Goal: Task Accomplishment & Management: Use online tool/utility

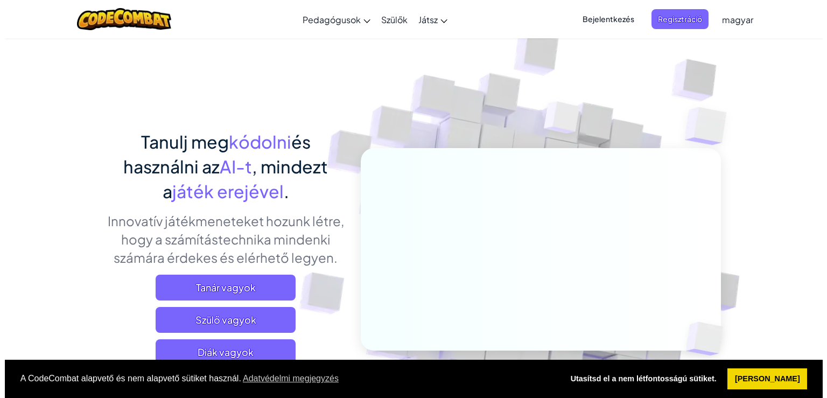
scroll to position [57, 0]
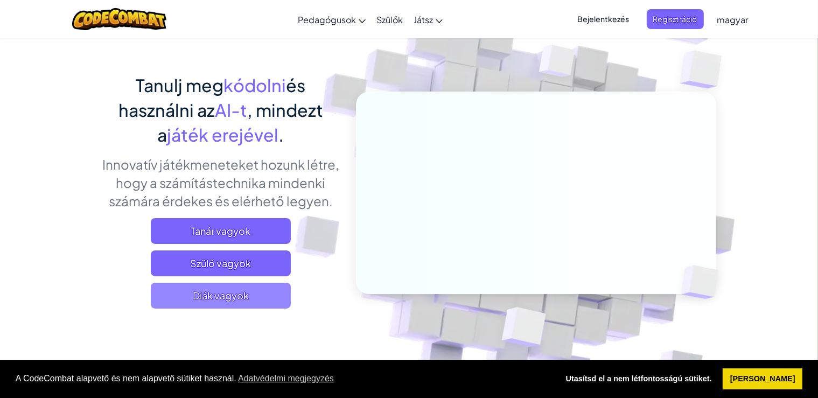
click at [249, 292] on span "Diák vagyok" at bounding box center [221, 296] width 140 height 26
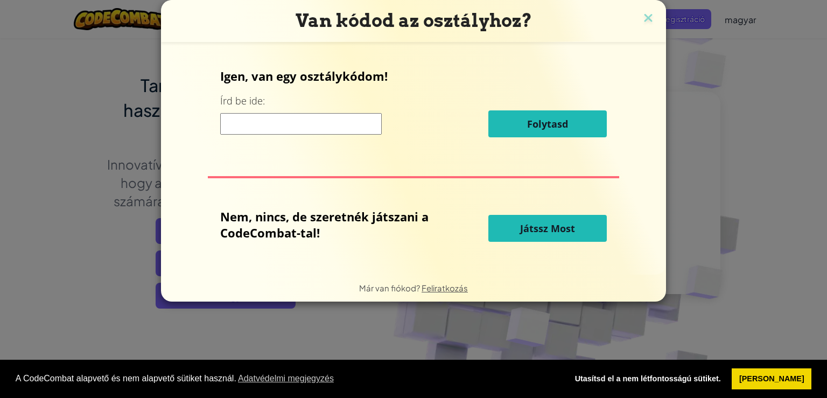
click at [533, 225] on span "Játssz Most" at bounding box center [547, 228] width 55 height 13
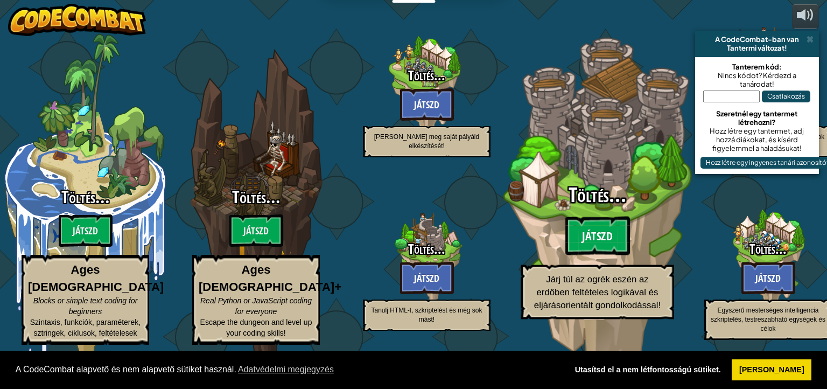
select select "hu"
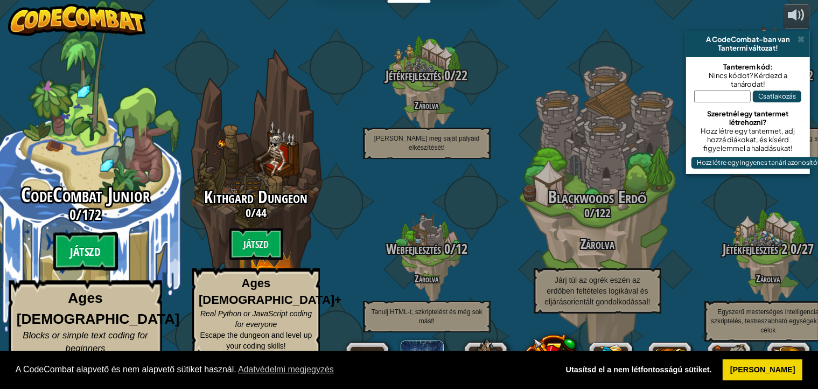
click at [87, 252] on btn "Játszd" at bounding box center [85, 251] width 65 height 39
select select "hu"
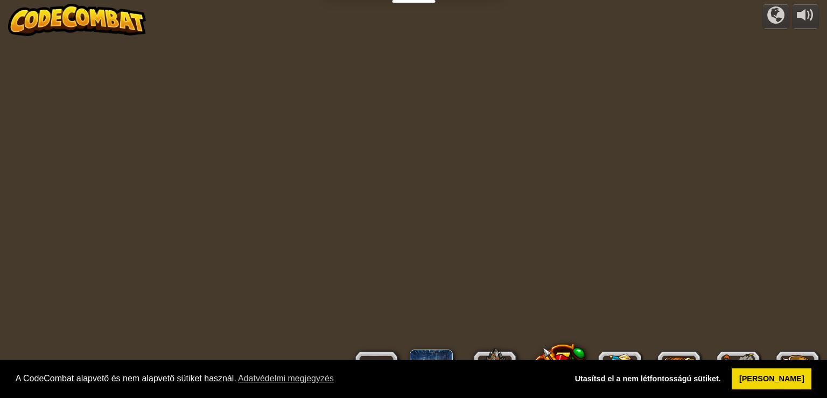
select select "hu"
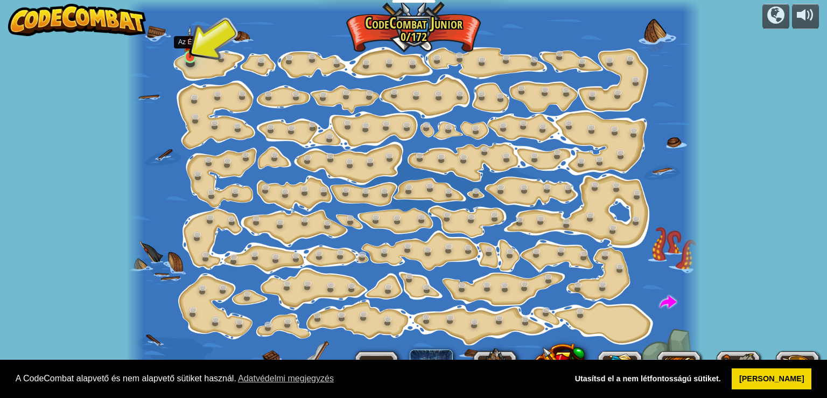
click at [191, 58] on img at bounding box center [190, 42] width 14 height 32
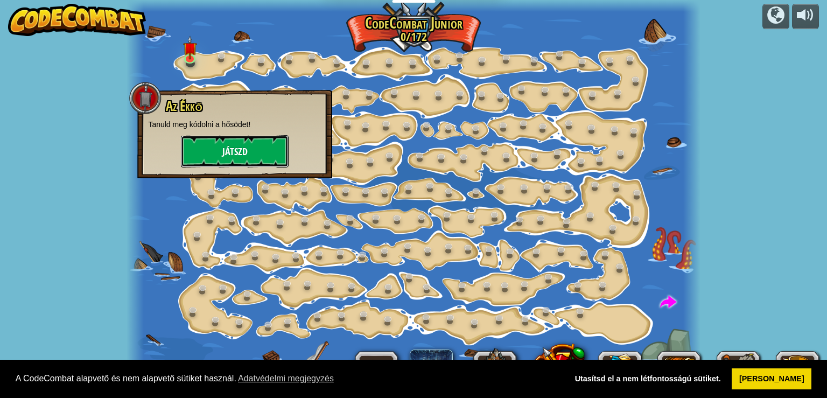
click at [220, 153] on button "Játszd" at bounding box center [235, 151] width 108 height 32
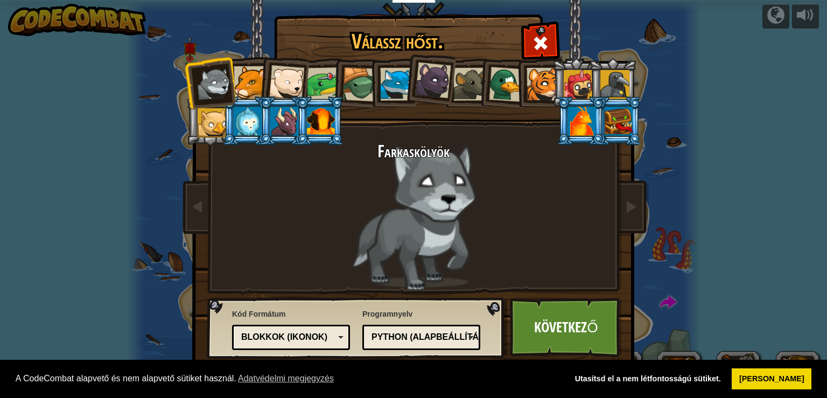
click at [338, 336] on div "Blokkok (ikonok)" at bounding box center [291, 337] width 104 height 17
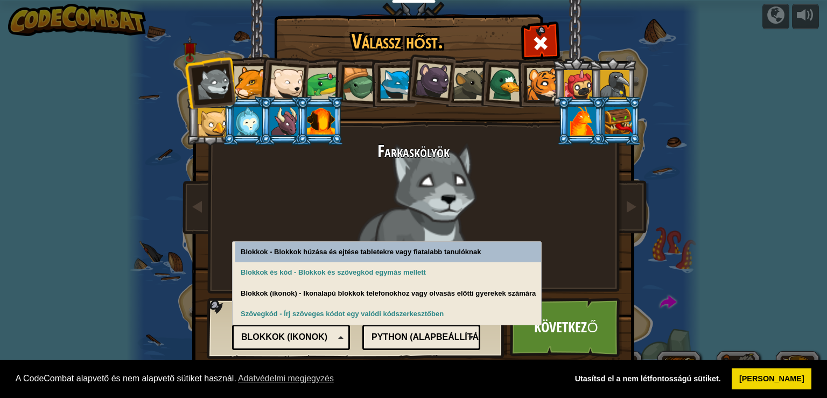
click at [333, 333] on div "Blokkok (ikonok)" at bounding box center [287, 337] width 93 height 12
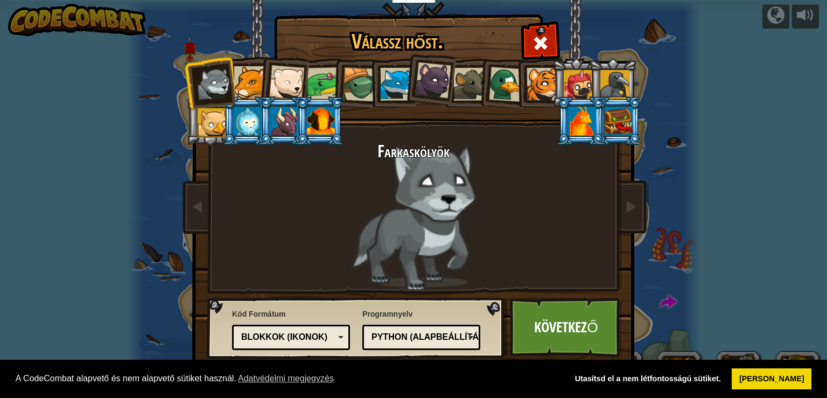
click at [333, 333] on div "Blokkok (ikonok)" at bounding box center [287, 337] width 93 height 12
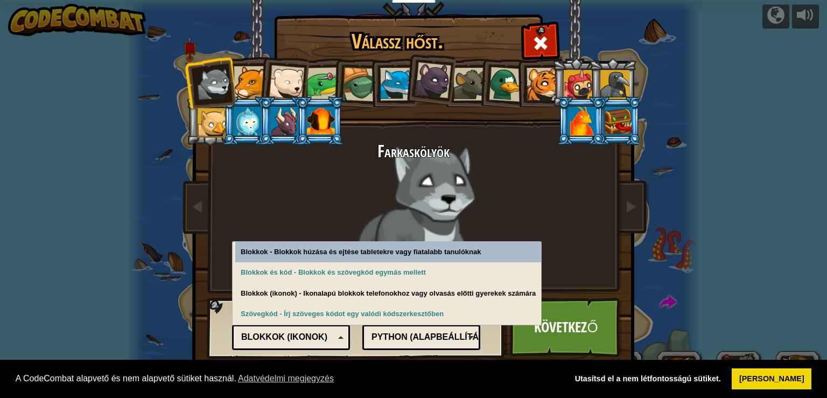
click at [568, 180] on div "Farkaskölyök" at bounding box center [414, 216] width 404 height 148
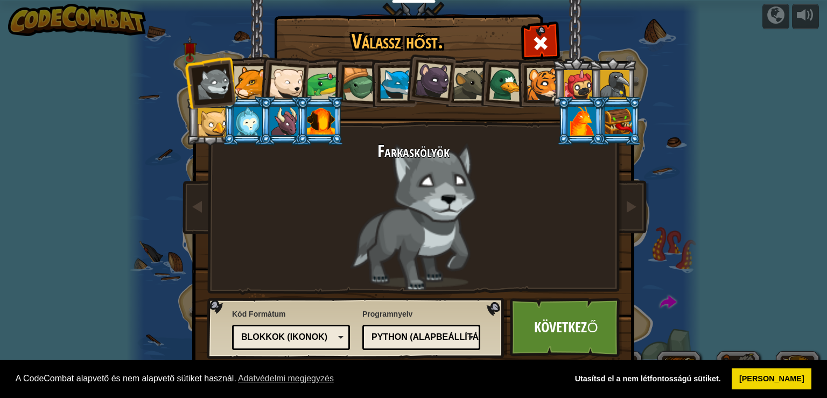
click at [465, 338] on div "Python (Alapbeállítás)" at bounding box center [418, 337] width 93 height 12
click at [458, 315] on div "Programnyelv Python (Alapbeállítás) JavaScript Lua C++ Java (Kísérleti) Python …" at bounding box center [421, 329] width 118 height 47
click at [565, 330] on link "Következő" at bounding box center [566, 327] width 113 height 59
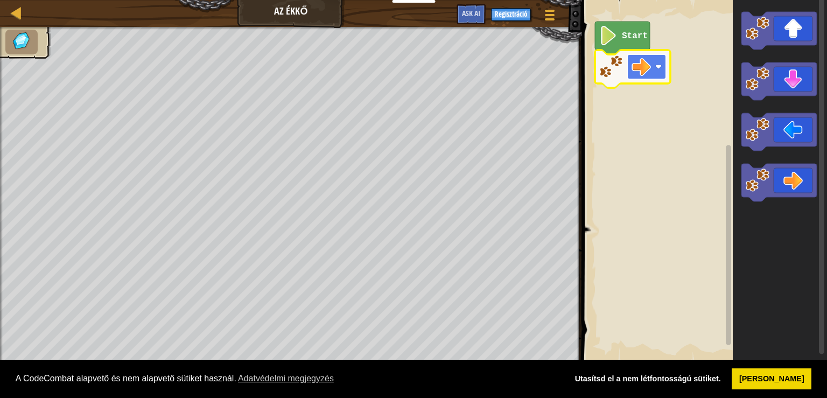
click at [648, 68] on g "Start" at bounding box center [632, 55] width 75 height 66
click at [648, 64] on image "Blockly munkaterület" at bounding box center [641, 66] width 19 height 19
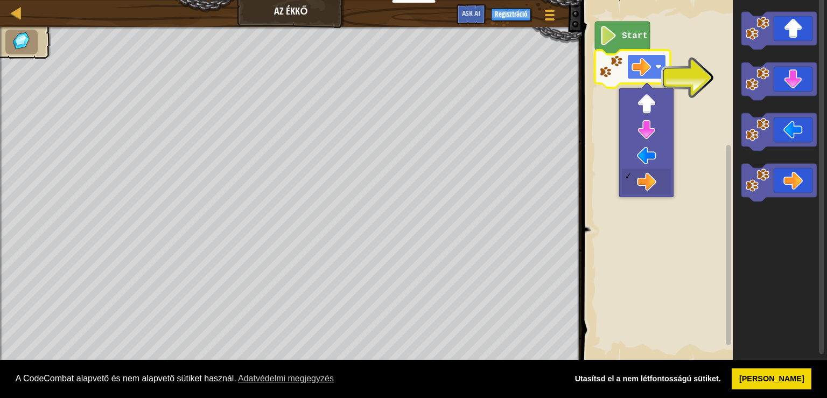
click at [648, 64] on image "Blockly munkaterület" at bounding box center [641, 66] width 19 height 19
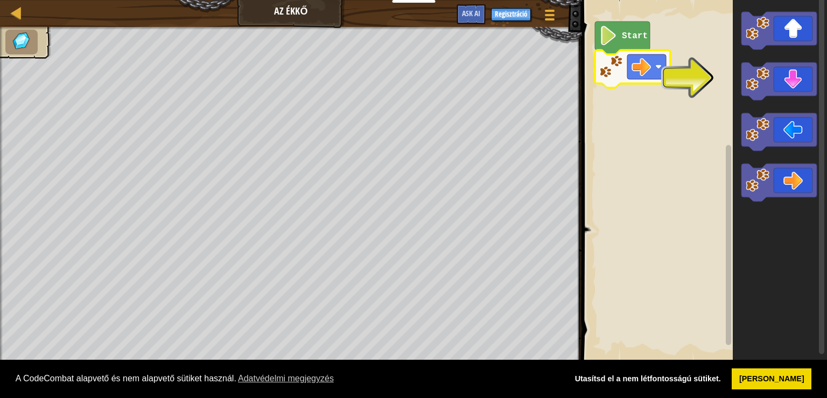
click at [746, 100] on icon "Blockly munkaterület" at bounding box center [780, 181] width 94 height 373
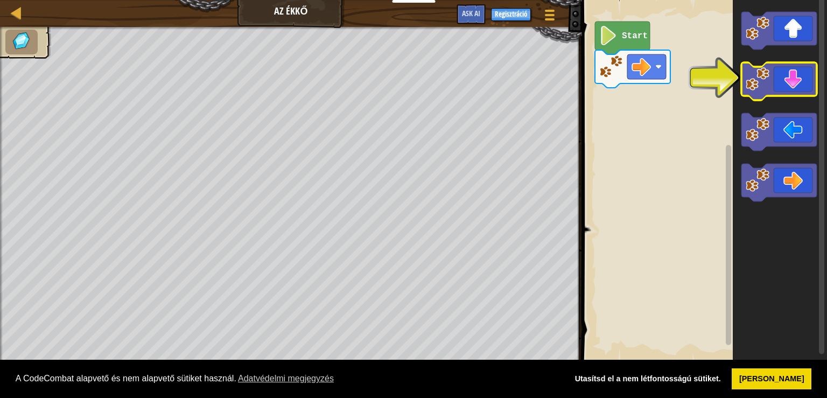
click at [760, 86] on image "Blockly munkaterület" at bounding box center [758, 79] width 24 height 24
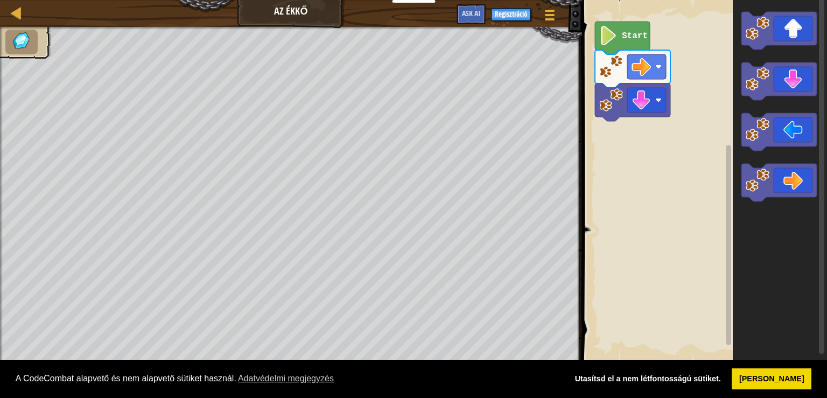
click at [674, 23] on rect "Blockly munkaterület" at bounding box center [703, 181] width 248 height 373
click at [637, 69] on image "Blockly munkaterület" at bounding box center [641, 66] width 19 height 19
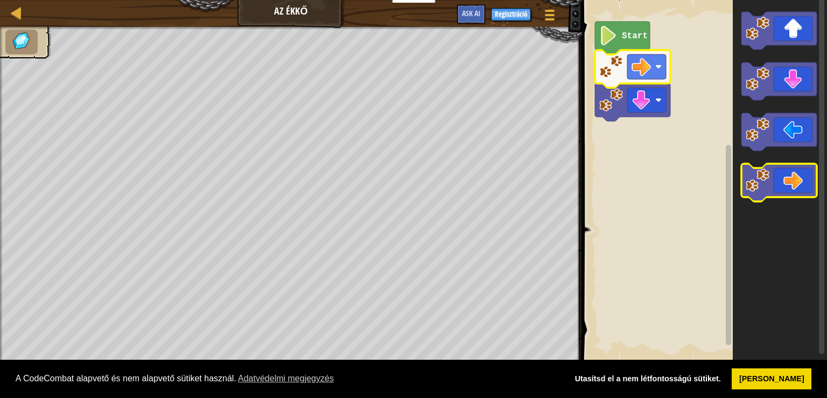
click at [790, 182] on icon "Blockly munkaterület" at bounding box center [779, 183] width 75 height 38
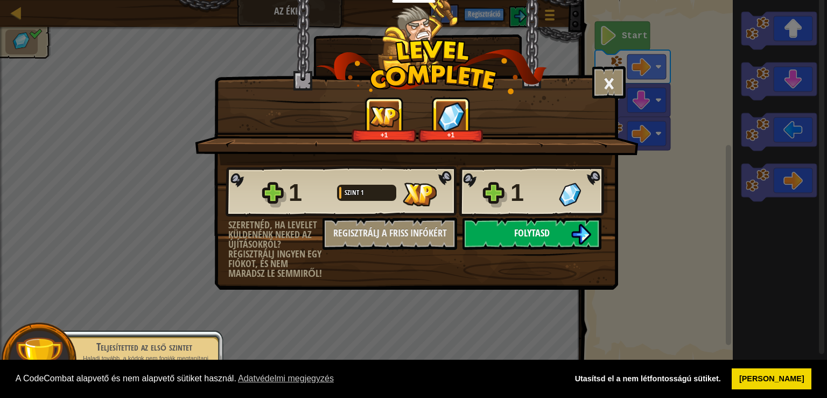
click at [555, 238] on button "Folytasd" at bounding box center [532, 234] width 139 height 32
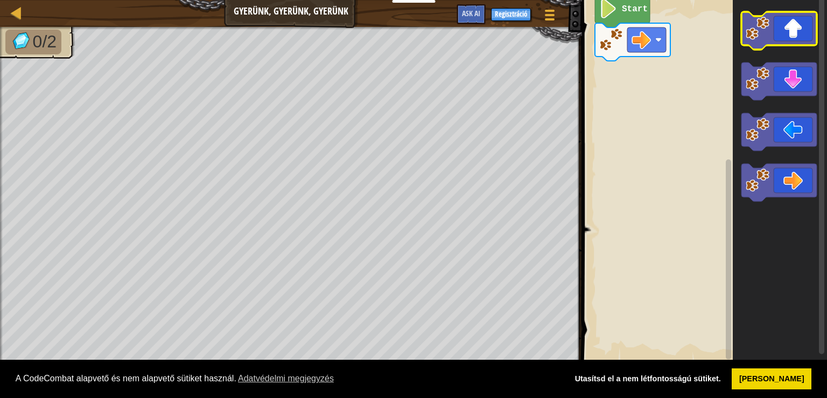
click at [803, 28] on icon "Blockly munkaterület" at bounding box center [779, 31] width 75 height 38
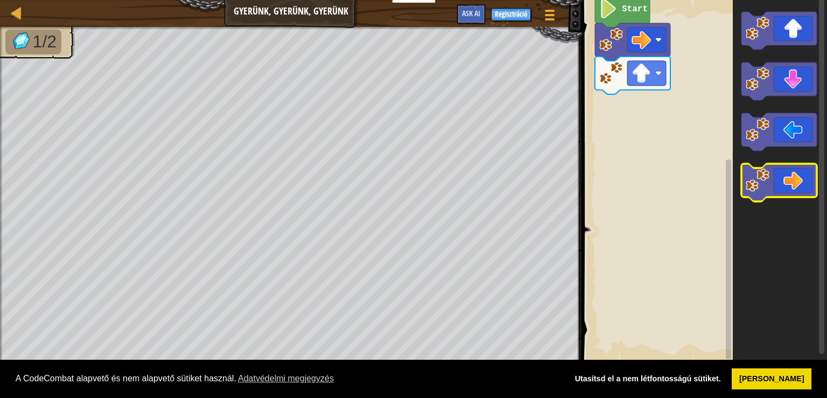
click at [794, 176] on icon "Blockly munkaterület" at bounding box center [779, 183] width 75 height 38
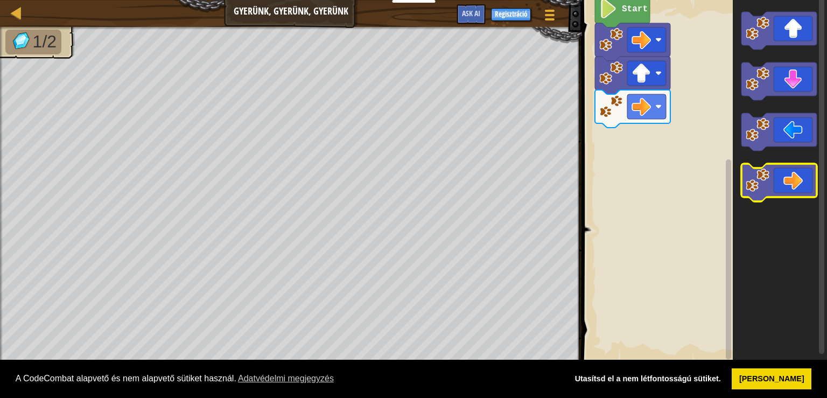
click at [781, 176] on icon "Blockly munkaterület" at bounding box center [779, 183] width 75 height 38
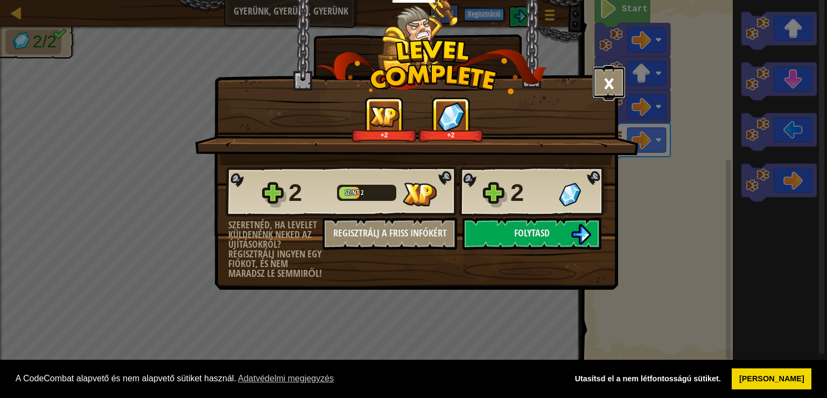
click at [611, 85] on button "×" at bounding box center [608, 82] width 33 height 32
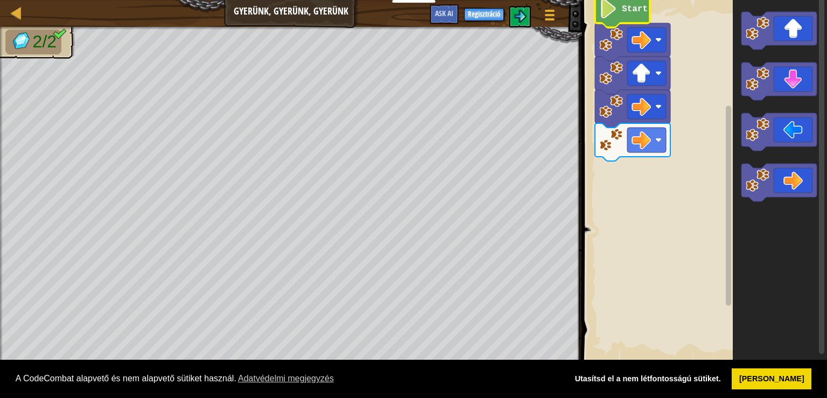
click at [608, 12] on image "Blockly munkaterület" at bounding box center [608, 8] width 18 height 19
click at [617, 14] on icon "Blockly munkaterület" at bounding box center [622, 11] width 55 height 33
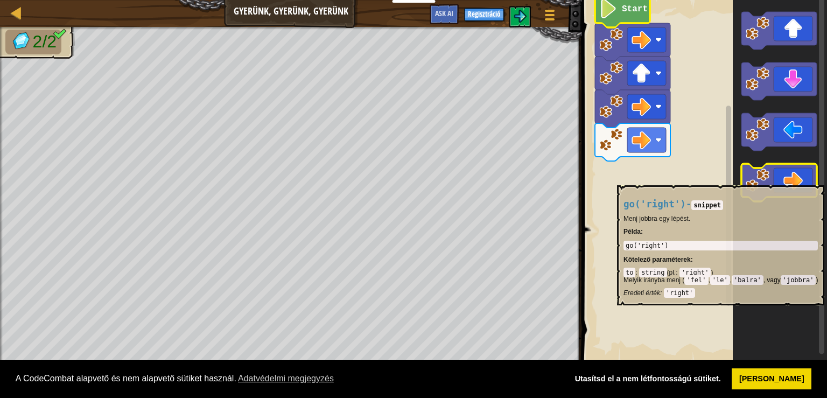
click at [797, 180] on icon "Blockly munkaterület" at bounding box center [779, 183] width 75 height 38
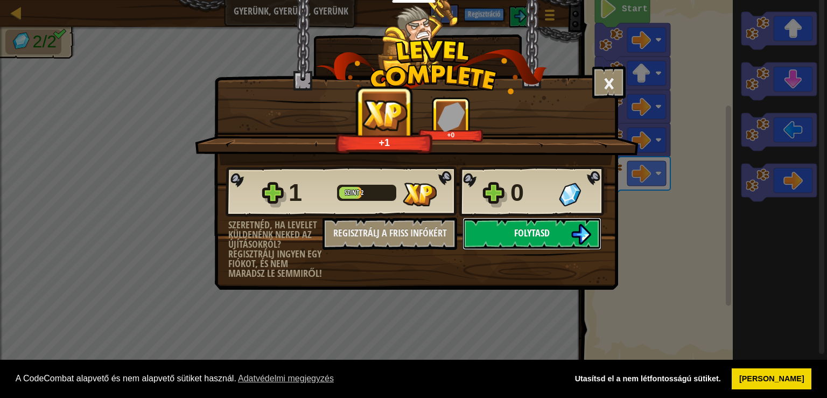
click at [537, 234] on span "Folytasd" at bounding box center [532, 232] width 36 height 13
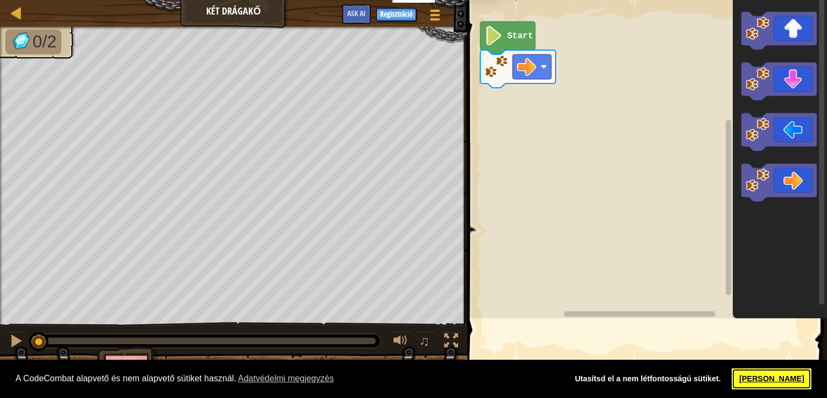
click at [766, 378] on link "[PERSON_NAME]" at bounding box center [772, 379] width 80 height 22
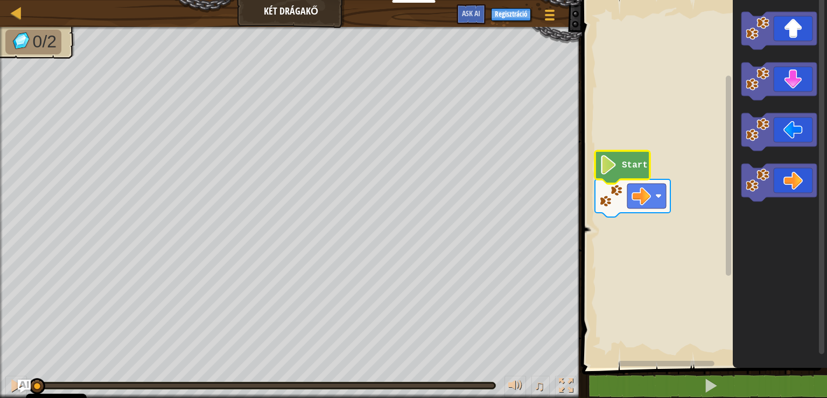
click at [611, 151] on g "Start" at bounding box center [632, 184] width 75 height 66
click at [644, 201] on g "Start" at bounding box center [632, 184] width 75 height 66
click at [619, 167] on icon "Blockly munkaterület" at bounding box center [622, 167] width 55 height 33
click at [619, 166] on icon "Blockly munkaterület" at bounding box center [622, 167] width 55 height 33
click at [605, 164] on image "Blockly munkaterület" at bounding box center [608, 164] width 18 height 19
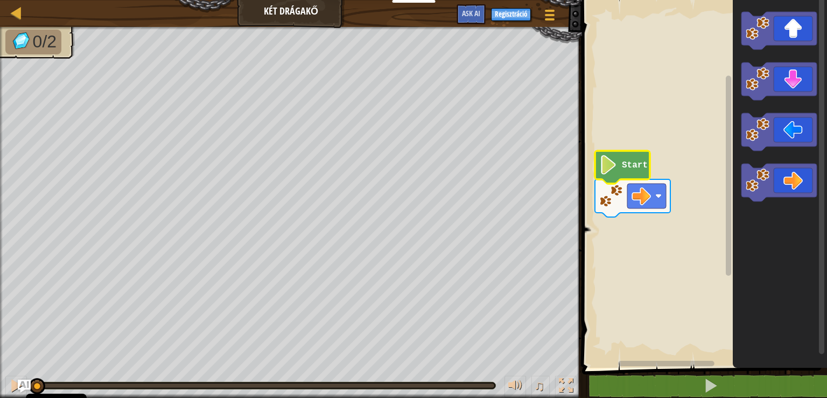
click at [737, 261] on icon "Blockly munkaterület" at bounding box center [780, 181] width 94 height 373
click at [617, 164] on icon "Blockly munkaterület" at bounding box center [622, 167] width 55 height 33
click at [790, 183] on icon "Blockly munkaterület" at bounding box center [779, 183] width 75 height 38
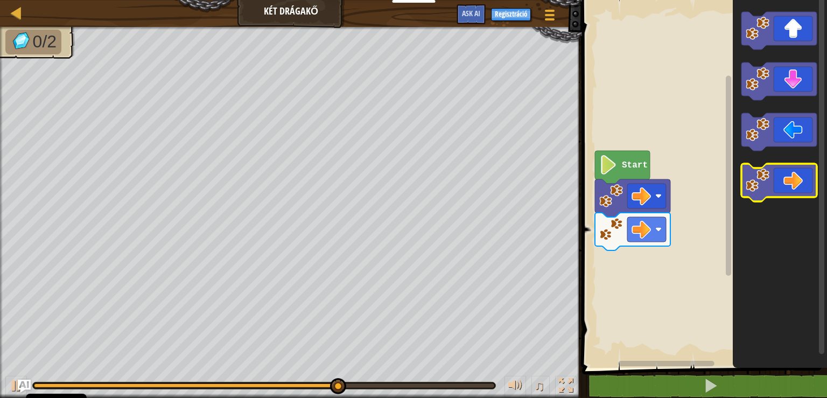
click at [794, 185] on icon "Blockly munkaterület" at bounding box center [779, 183] width 75 height 38
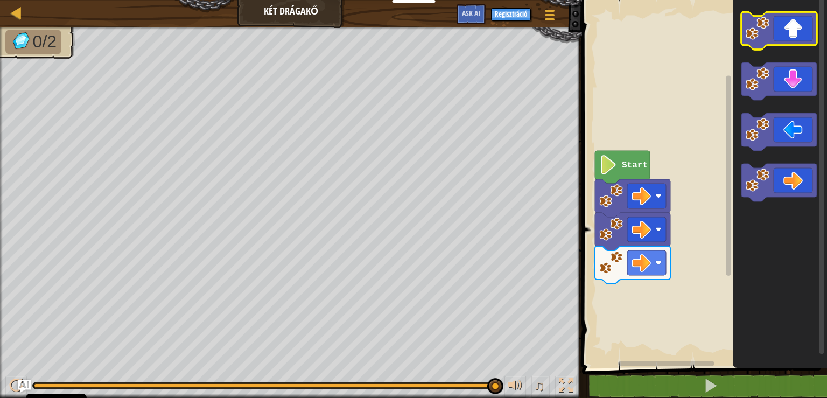
click at [790, 34] on icon "Blockly munkaterület" at bounding box center [779, 31] width 75 height 38
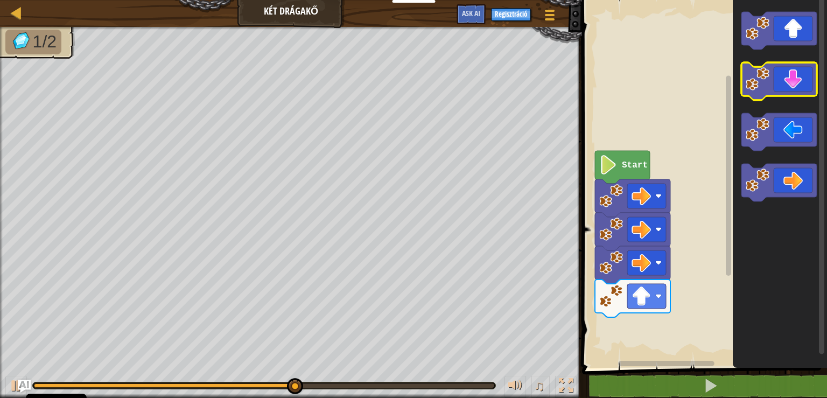
click at [800, 87] on icon "Blockly munkaterület" at bounding box center [779, 81] width 75 height 38
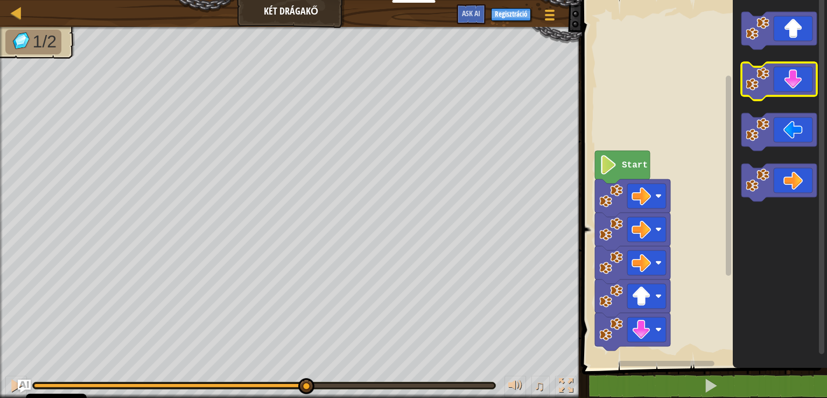
click at [800, 87] on icon "Blockly munkaterület" at bounding box center [779, 81] width 75 height 38
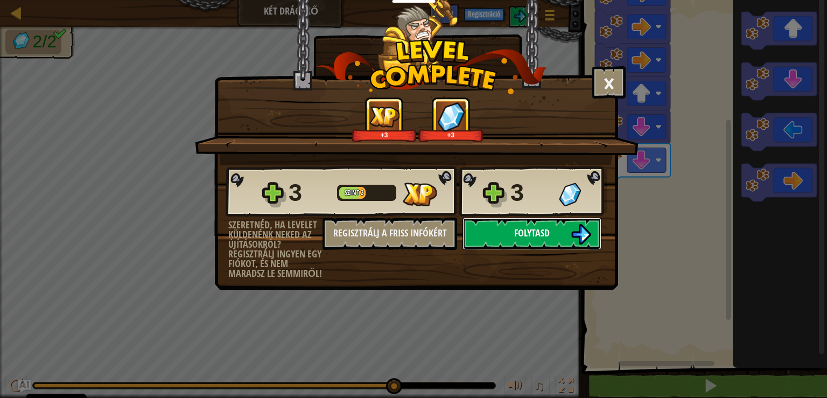
click at [513, 227] on button "Folytasd" at bounding box center [532, 234] width 139 height 32
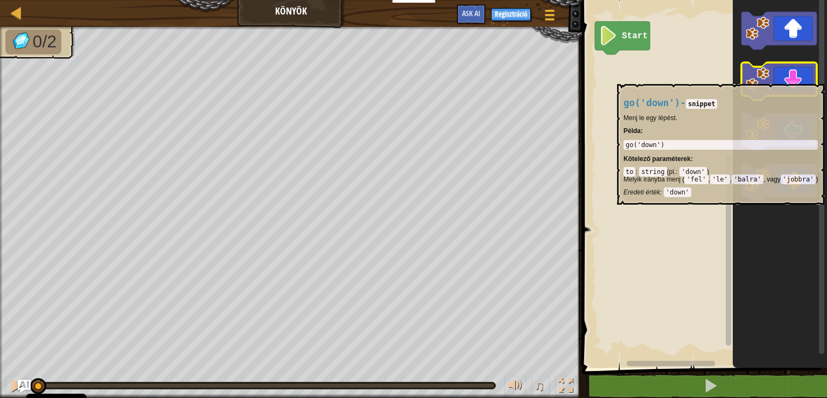
click at [797, 79] on icon "Blockly munkaterület" at bounding box center [779, 81] width 75 height 38
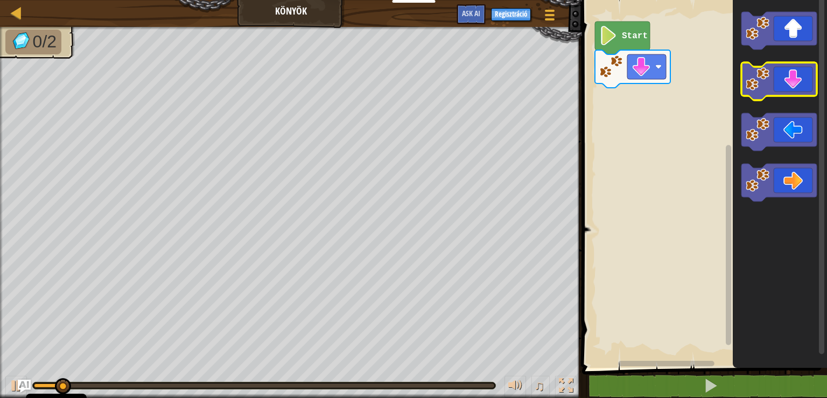
click at [797, 79] on icon "Blockly munkaterület" at bounding box center [779, 81] width 75 height 38
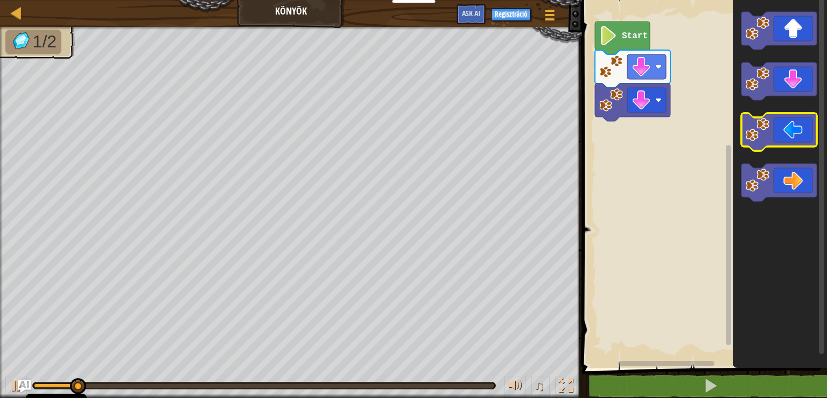
click at [789, 138] on icon "Blockly munkaterület" at bounding box center [779, 132] width 75 height 38
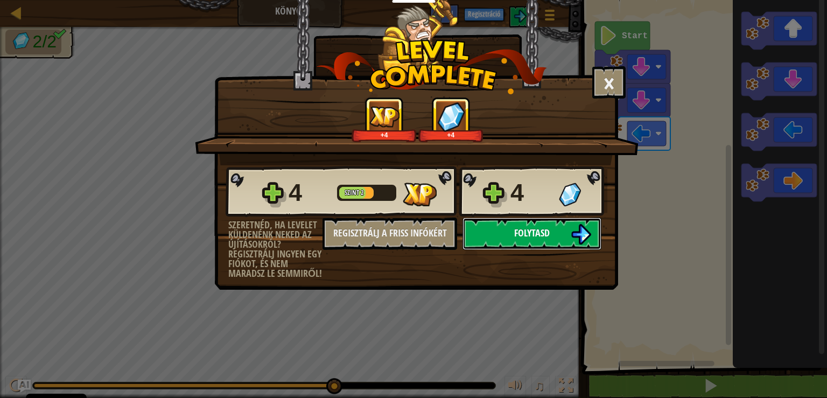
click at [550, 238] on button "Folytasd" at bounding box center [532, 234] width 139 height 32
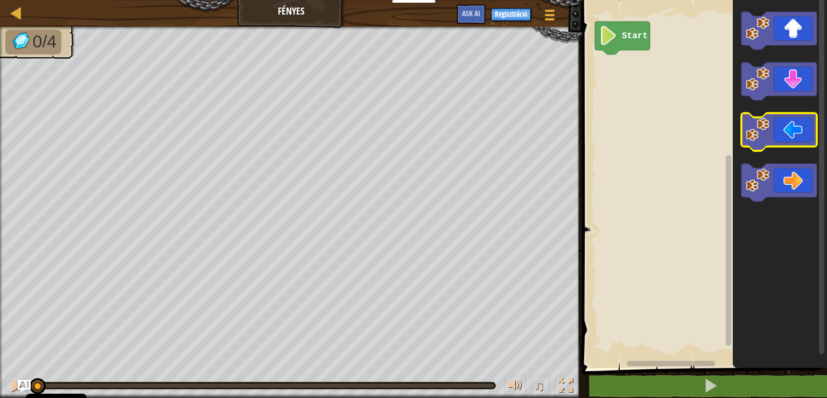
click at [801, 131] on icon "Blockly munkaterület" at bounding box center [779, 132] width 75 height 38
click at [800, 132] on icon "Blockly munkaterület" at bounding box center [779, 132] width 75 height 38
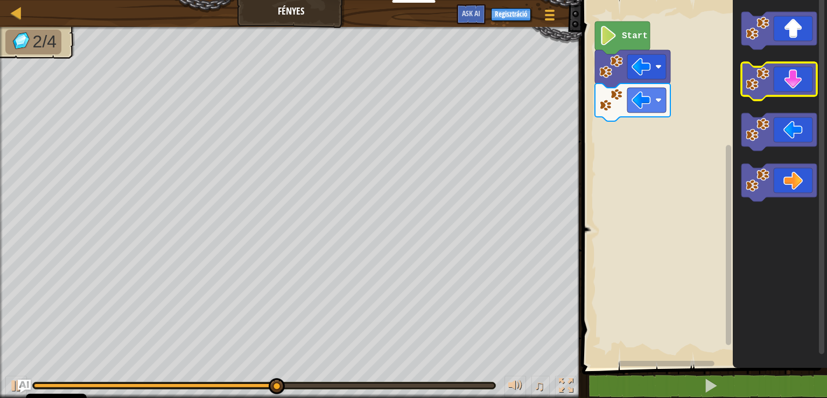
click at [791, 89] on icon "Blockly munkaterület" at bounding box center [779, 81] width 75 height 38
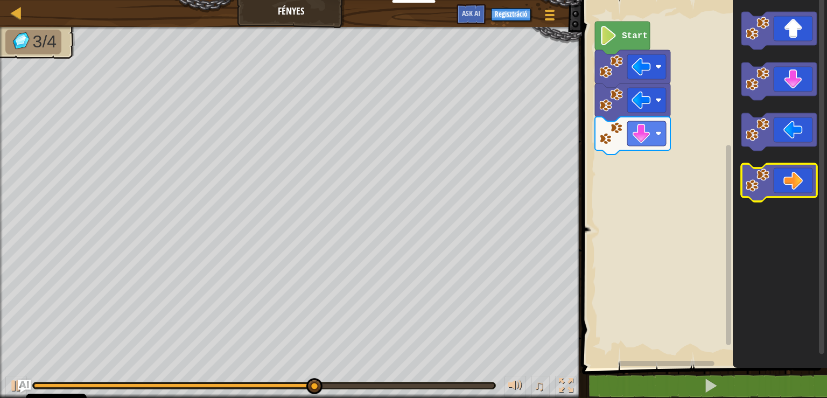
click at [802, 179] on icon "Blockly munkaterület" at bounding box center [779, 183] width 75 height 38
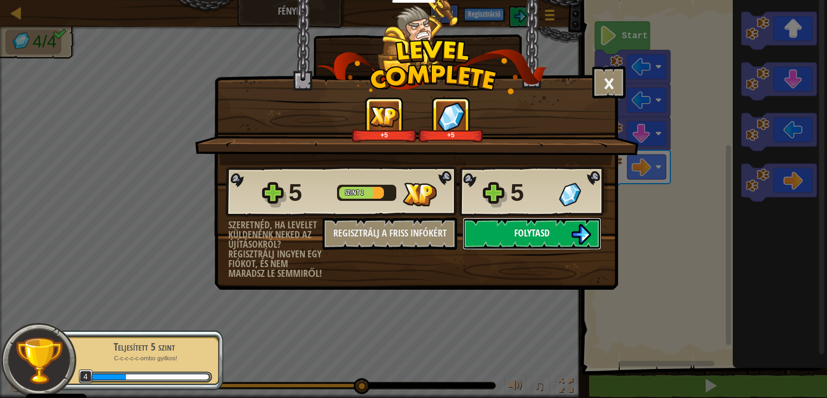
click at [547, 237] on span "Folytasd" at bounding box center [532, 232] width 36 height 13
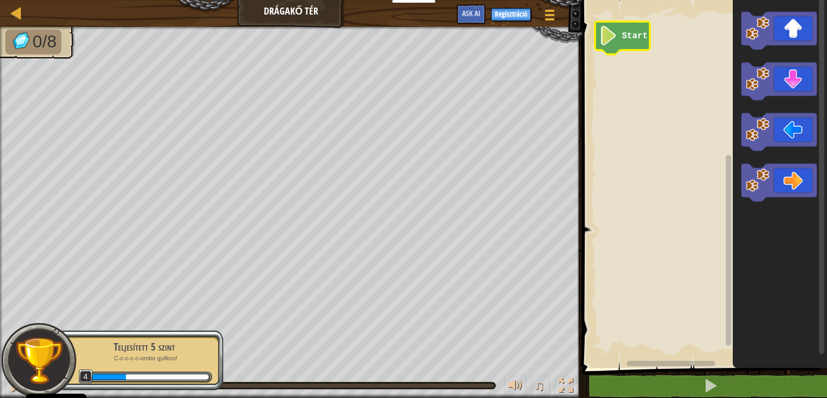
click at [633, 43] on icon "Blockly munkaterület" at bounding box center [622, 38] width 55 height 33
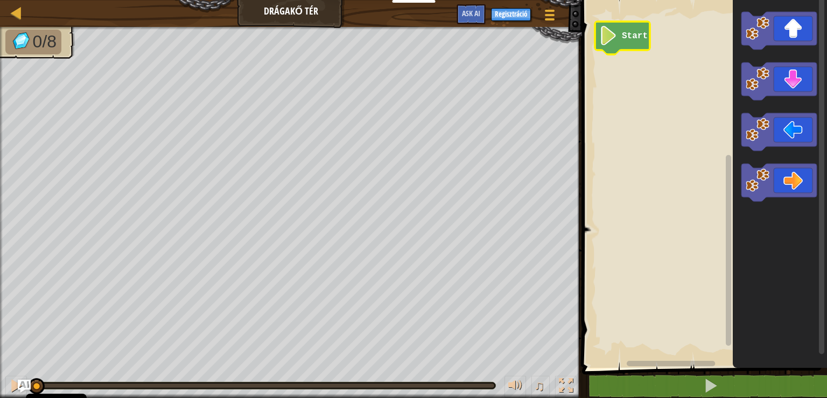
click at [633, 43] on icon "Blockly munkaterület" at bounding box center [622, 38] width 55 height 33
click at [800, 35] on icon "Blockly munkaterület" at bounding box center [779, 31] width 75 height 38
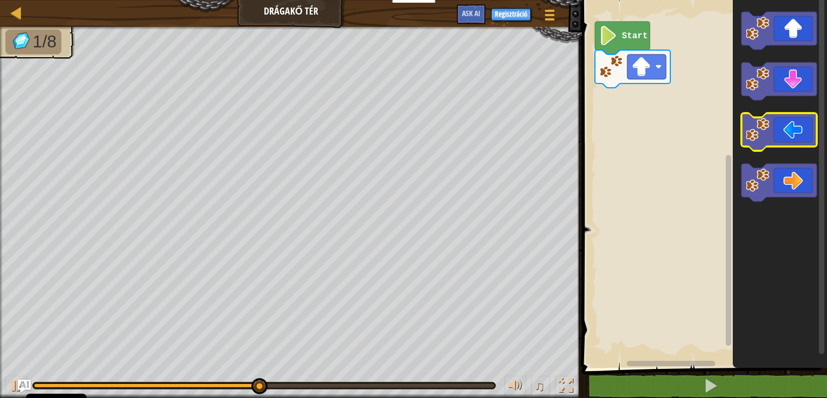
click at [792, 134] on icon "Blockly munkaterület" at bounding box center [779, 132] width 75 height 38
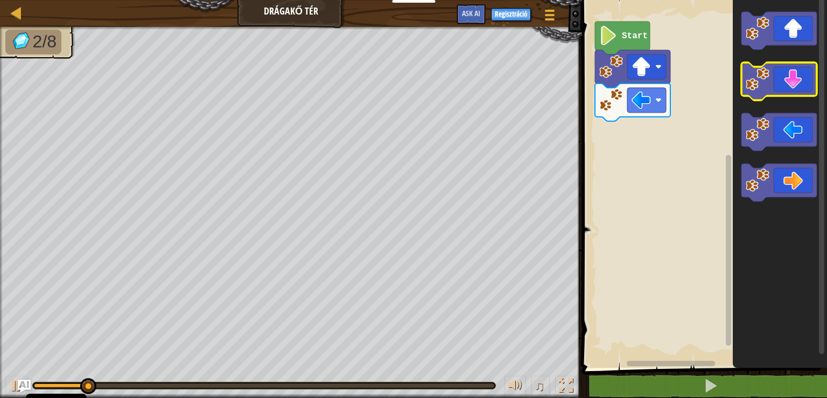
click at [799, 82] on icon "Blockly munkaterület" at bounding box center [779, 81] width 75 height 38
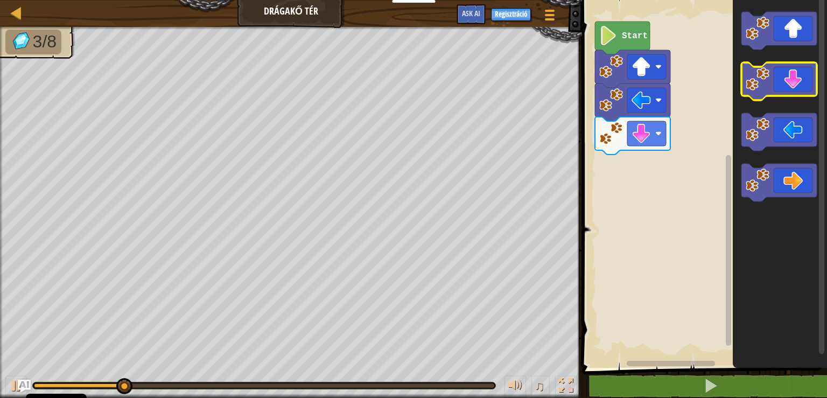
click at [799, 82] on icon "Blockly munkaterület" at bounding box center [779, 81] width 75 height 38
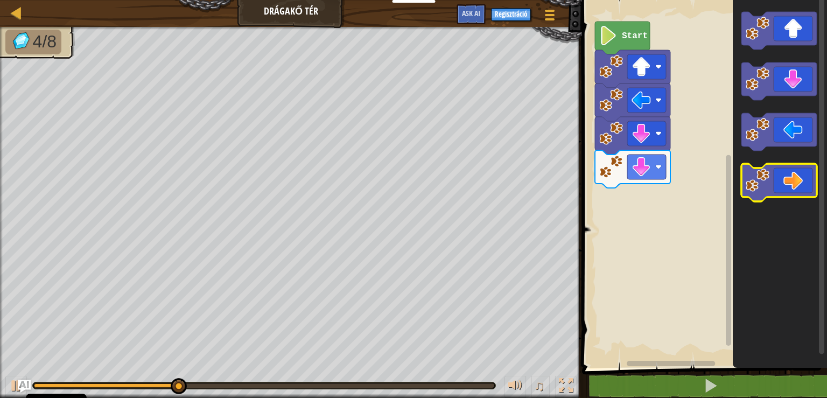
click at [798, 185] on icon "Blockly munkaterület" at bounding box center [779, 183] width 75 height 38
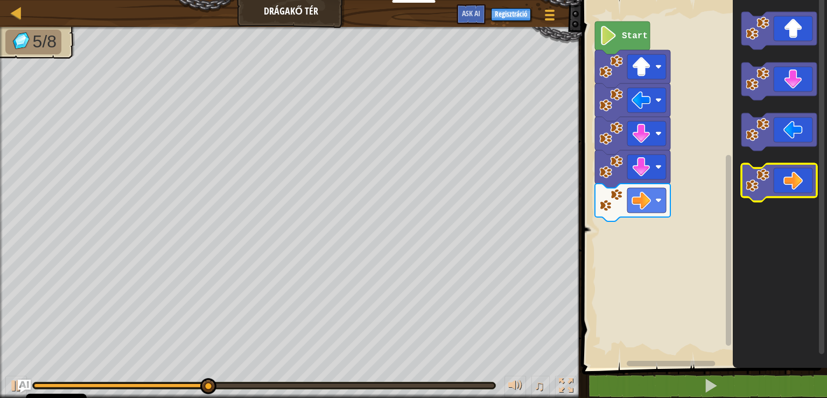
click at [798, 185] on icon "Blockly munkaterület" at bounding box center [779, 183] width 75 height 38
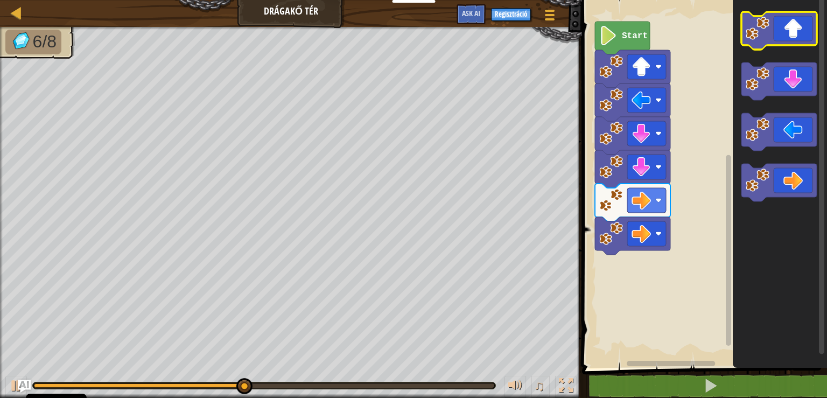
click at [792, 38] on icon "Blockly munkaterület" at bounding box center [779, 31] width 75 height 38
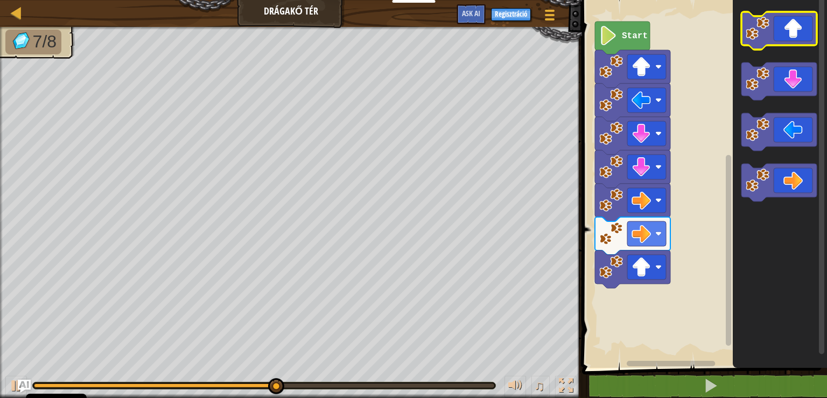
click at [792, 38] on icon "Blockly munkaterület" at bounding box center [779, 31] width 75 height 38
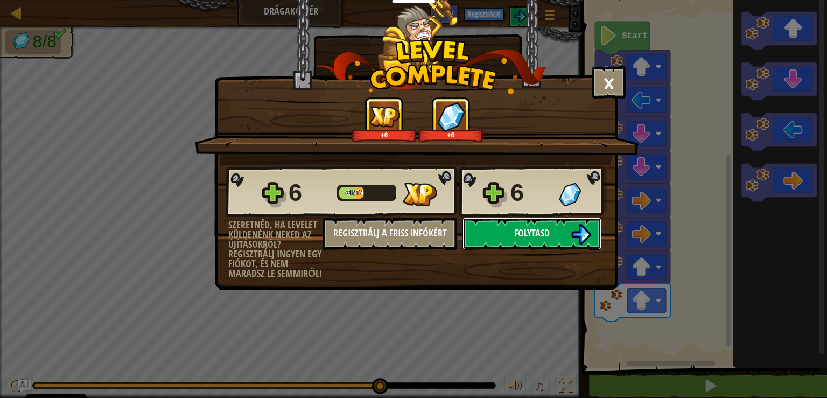
click at [550, 238] on span "Folytasd" at bounding box center [532, 232] width 36 height 13
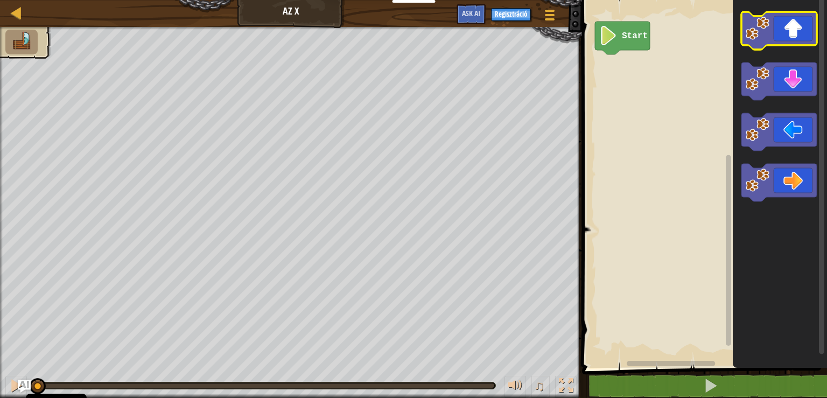
click at [802, 36] on icon "Blockly munkaterület" at bounding box center [779, 31] width 75 height 38
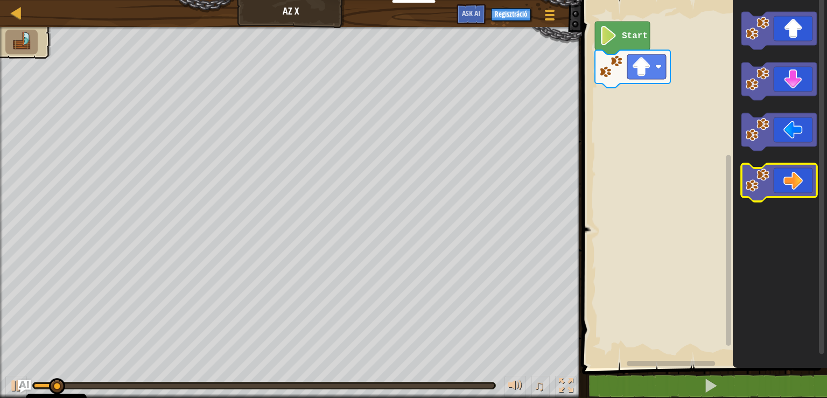
click at [797, 184] on icon "Blockly munkaterület" at bounding box center [779, 183] width 75 height 38
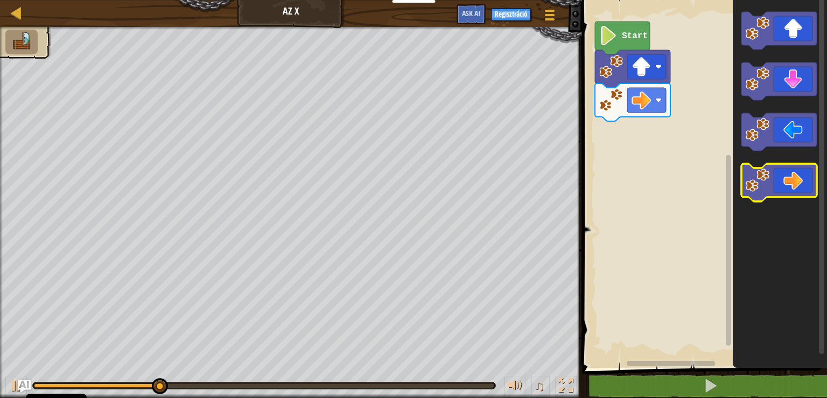
click at [797, 184] on icon "Blockly munkaterület" at bounding box center [779, 183] width 75 height 38
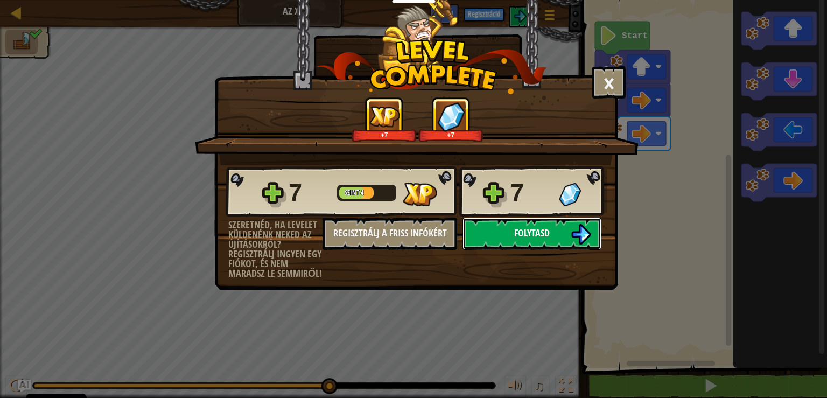
click at [544, 229] on span "Folytasd" at bounding box center [532, 232] width 36 height 13
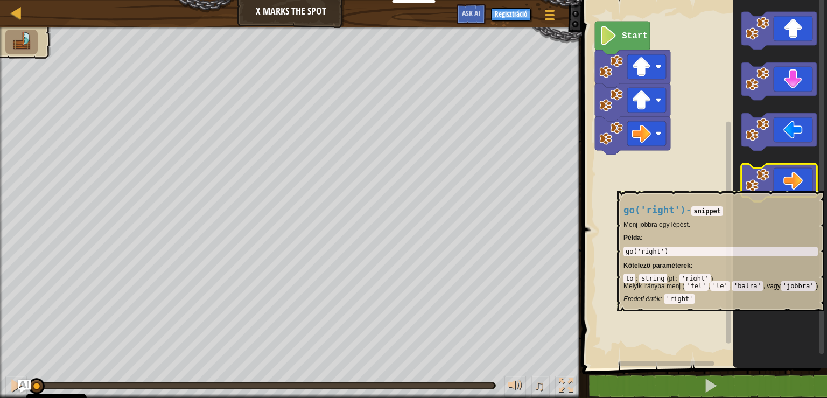
click at [783, 186] on icon "Blockly munkaterület" at bounding box center [779, 183] width 75 height 38
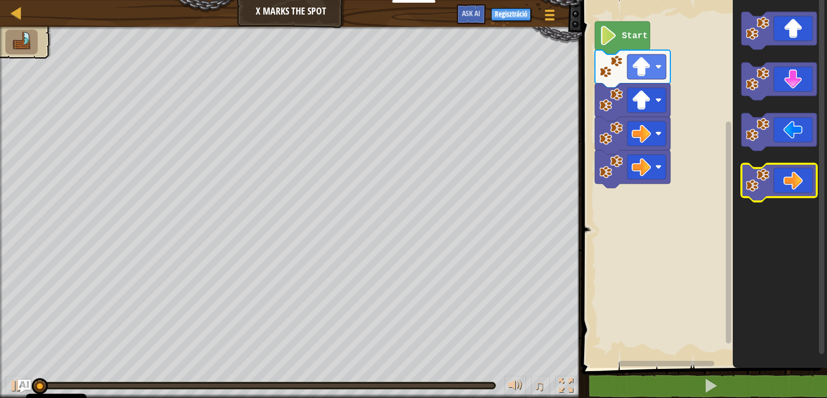
click at [783, 186] on icon "Blockly munkaterület" at bounding box center [779, 183] width 75 height 38
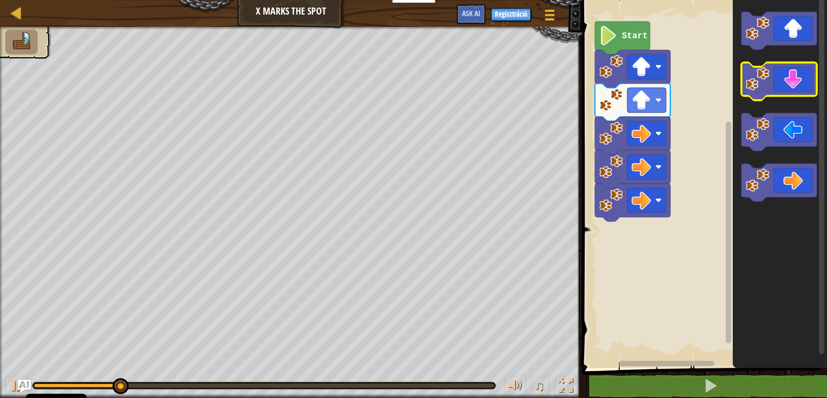
click at [794, 72] on icon "Blockly munkaterület" at bounding box center [779, 81] width 75 height 38
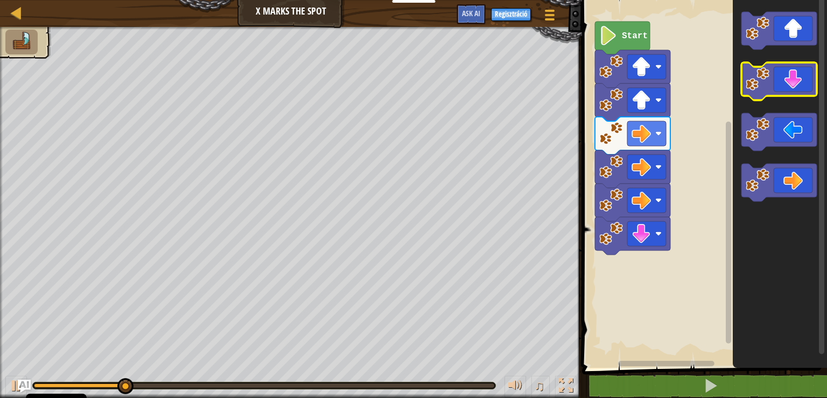
click at [794, 72] on icon "Blockly munkaterület" at bounding box center [779, 81] width 75 height 38
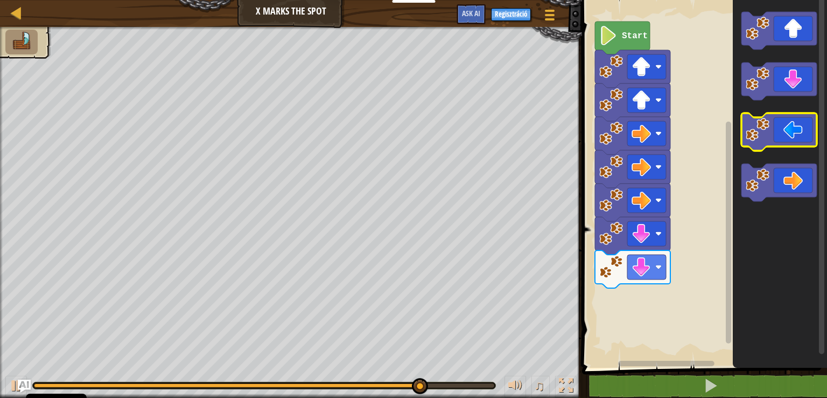
click at [788, 135] on icon "Blockly munkaterület" at bounding box center [779, 132] width 75 height 38
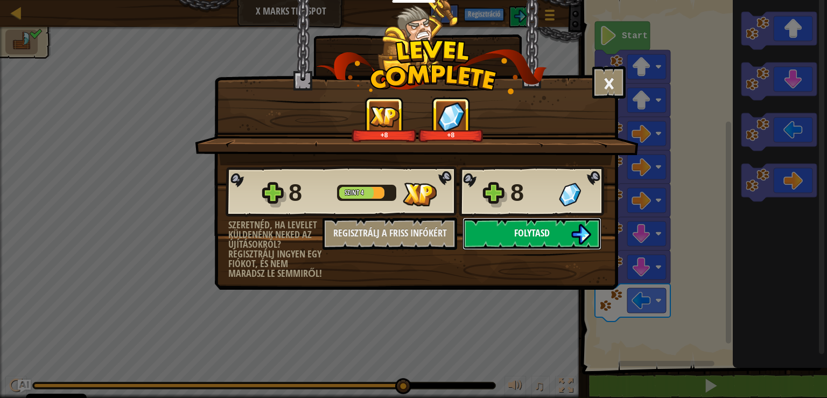
click at [523, 223] on button "Folytasd" at bounding box center [532, 234] width 139 height 32
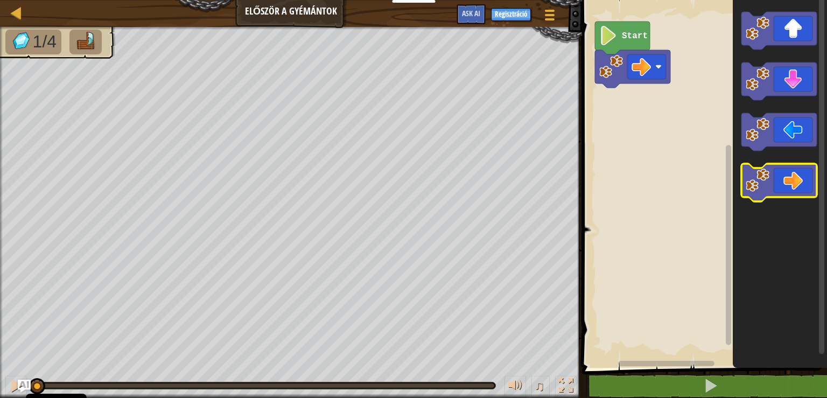
click at [790, 190] on icon "Blockly munkaterület" at bounding box center [779, 183] width 75 height 38
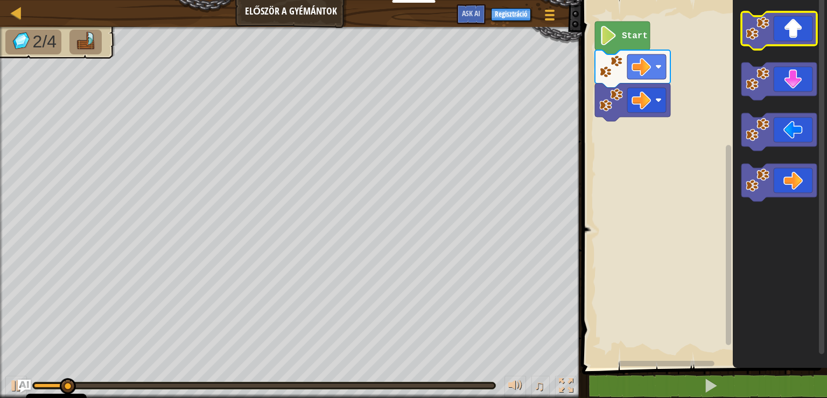
click at [794, 31] on icon "Blockly munkaterület" at bounding box center [779, 31] width 75 height 38
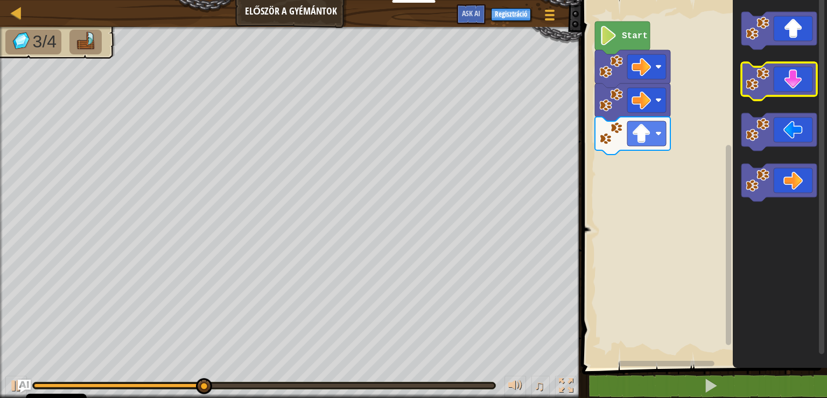
click at [798, 84] on icon "Blockly munkaterület" at bounding box center [779, 81] width 75 height 38
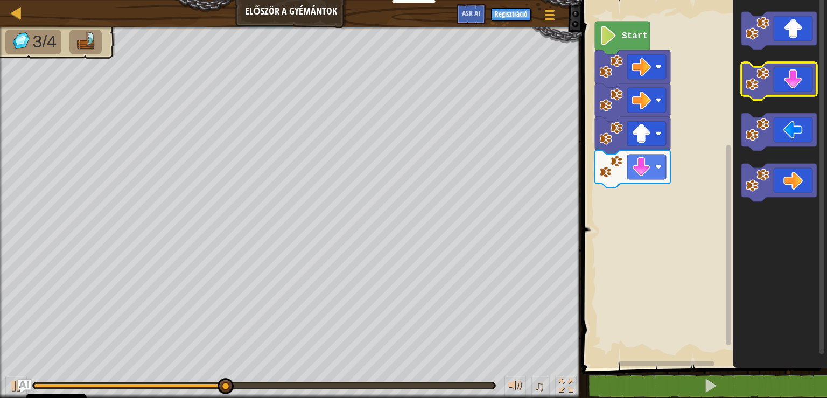
click at [798, 84] on icon "Blockly munkaterület" at bounding box center [779, 81] width 75 height 38
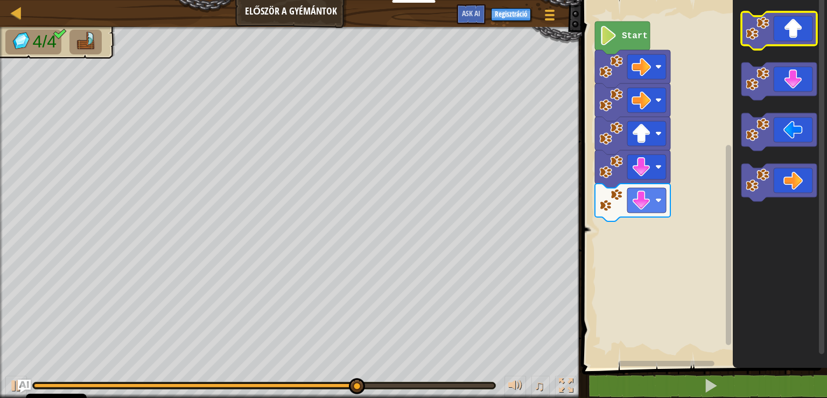
click at [788, 30] on icon "Blockly munkaterület" at bounding box center [779, 31] width 75 height 38
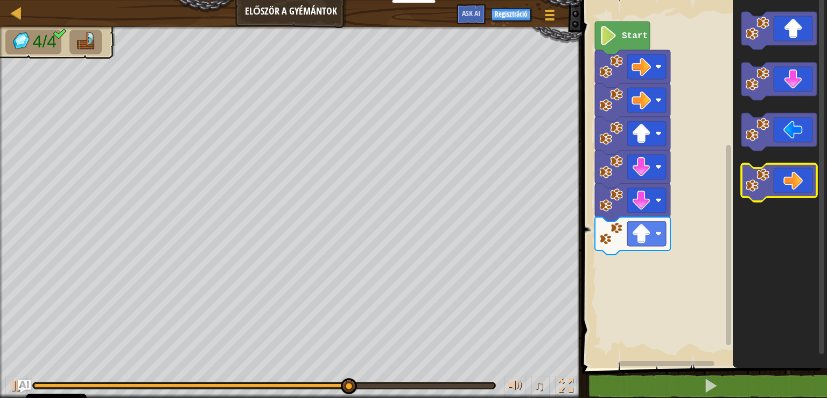
click at [797, 182] on icon "Blockly munkaterület" at bounding box center [779, 183] width 75 height 38
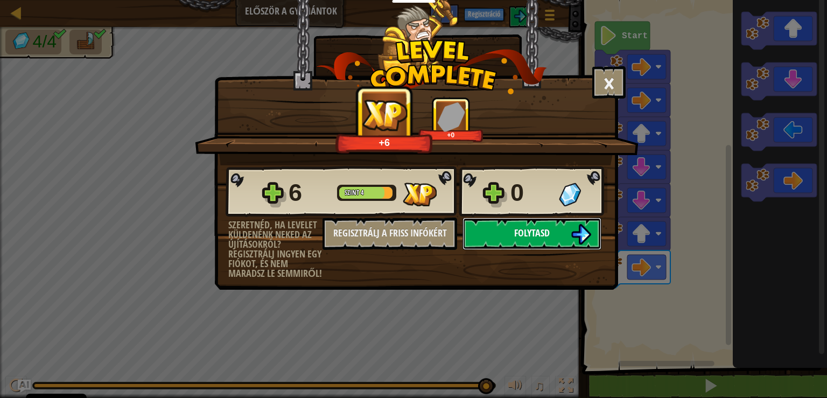
click at [531, 236] on span "Folytasd" at bounding box center [532, 232] width 36 height 13
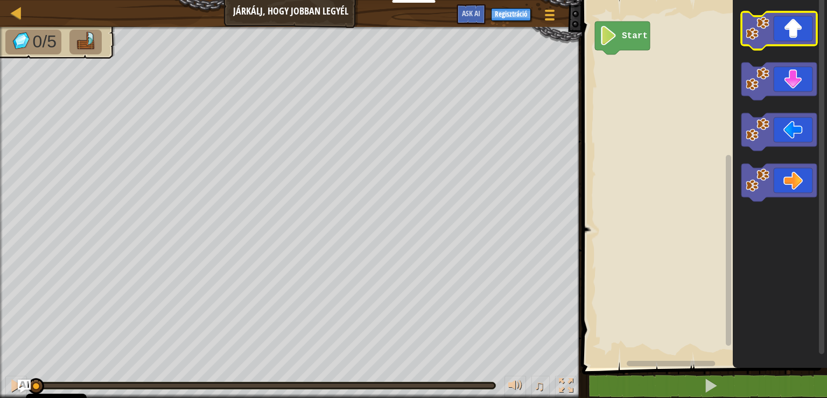
click at [787, 30] on icon "Blockly munkaterület" at bounding box center [779, 31] width 75 height 38
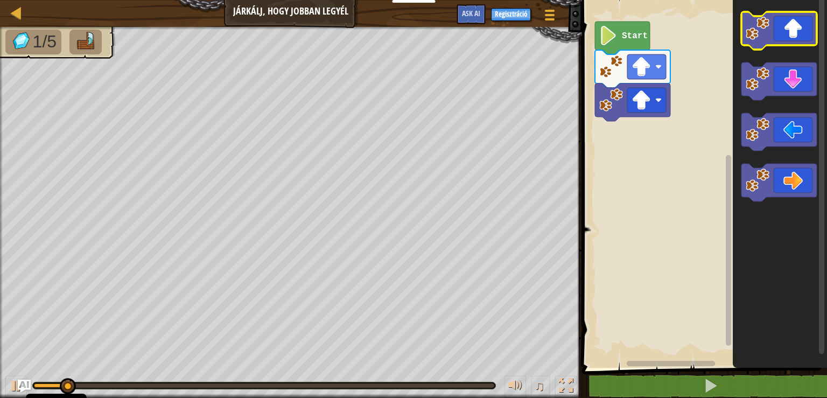
click at [787, 30] on icon "Blockly munkaterület" at bounding box center [779, 31] width 75 height 38
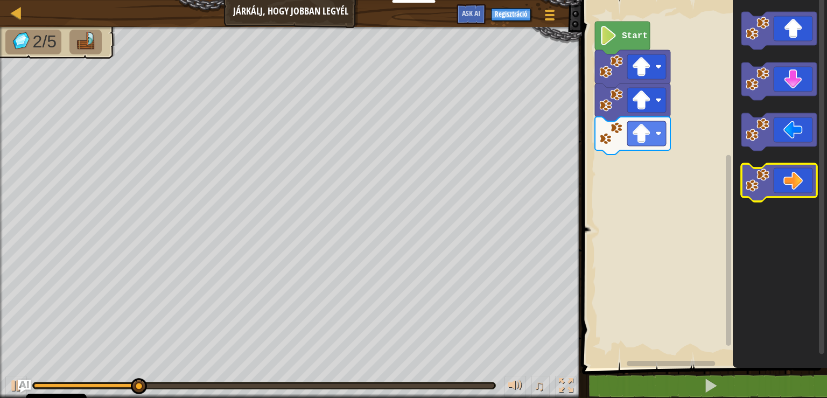
click at [798, 182] on icon "Blockly munkaterület" at bounding box center [779, 183] width 75 height 38
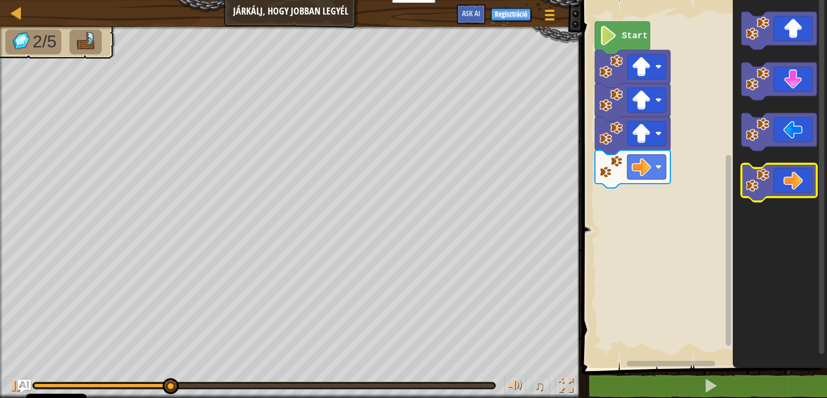
click at [798, 182] on icon "Blockly munkaterület" at bounding box center [779, 183] width 75 height 38
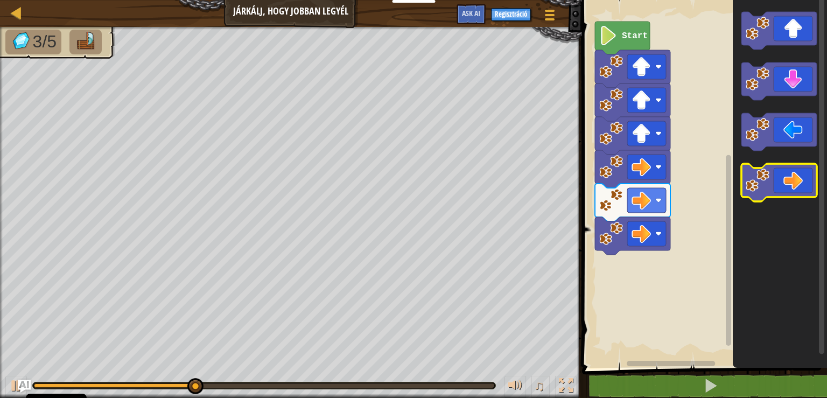
click at [798, 182] on icon "Blockly munkaterület" at bounding box center [779, 183] width 75 height 38
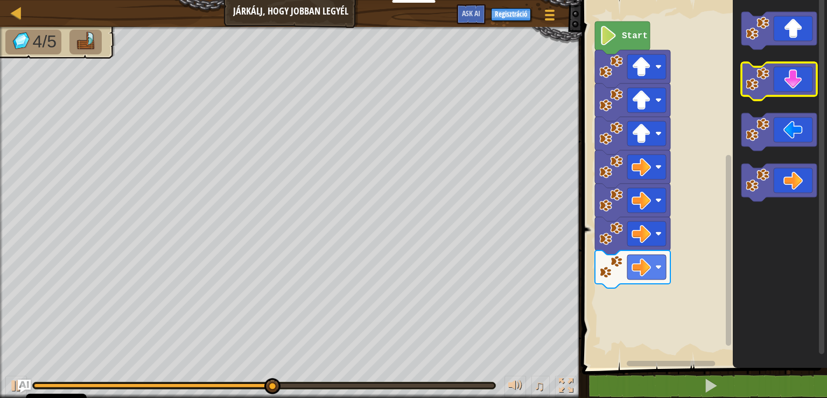
click at [792, 89] on icon "Blockly munkaterület" at bounding box center [779, 81] width 75 height 38
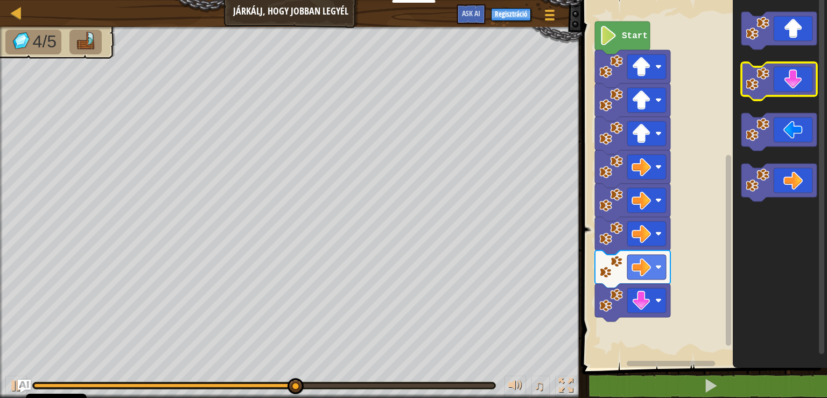
click at [792, 89] on icon "Blockly munkaterület" at bounding box center [779, 81] width 75 height 38
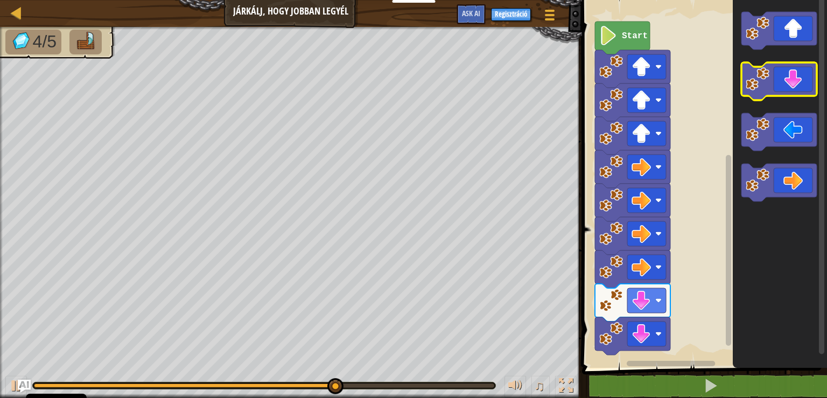
click at [792, 89] on icon "Blockly munkaterület" at bounding box center [779, 81] width 75 height 38
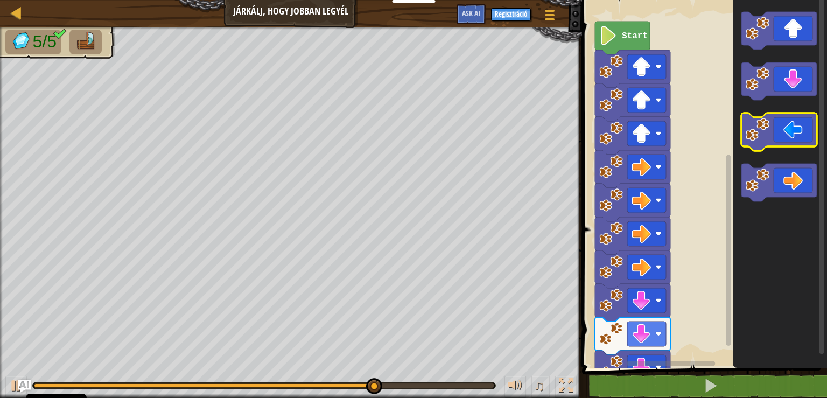
click at [786, 133] on icon "Blockly munkaterület" at bounding box center [779, 132] width 75 height 38
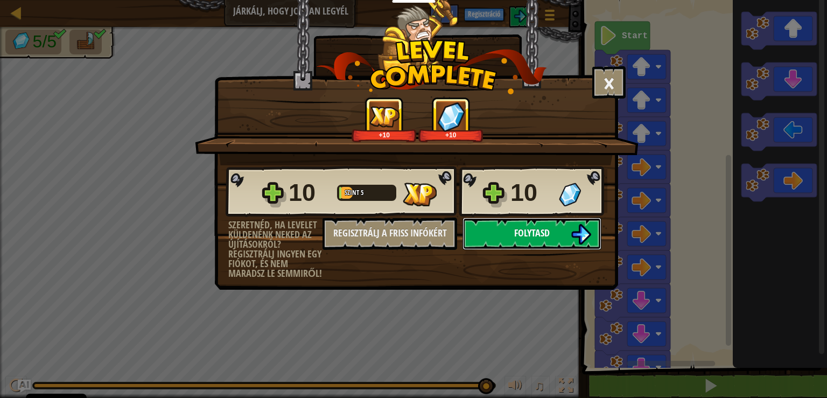
click at [553, 225] on button "Folytasd" at bounding box center [532, 234] width 139 height 32
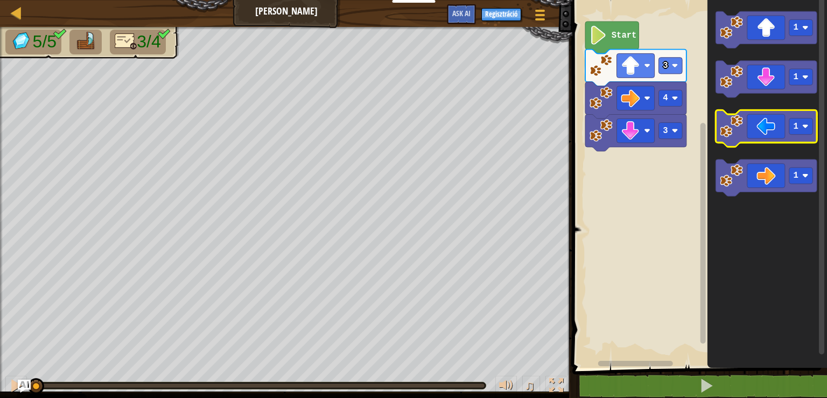
click at [760, 131] on icon "Blockly munkaterület" at bounding box center [766, 128] width 101 height 37
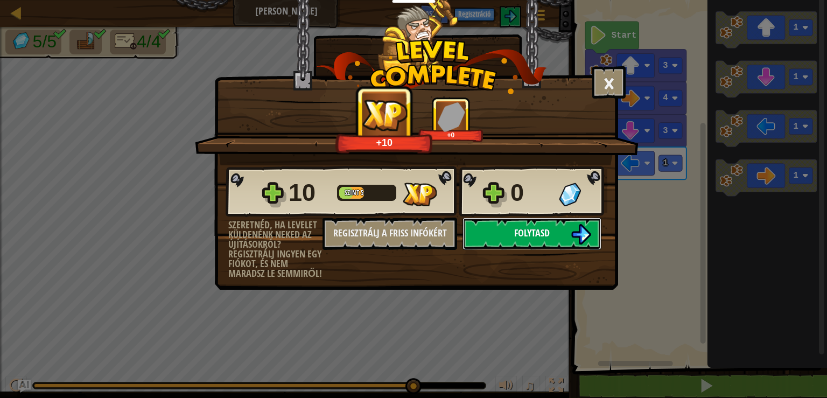
click at [524, 236] on span "Folytasd" at bounding box center [532, 232] width 36 height 13
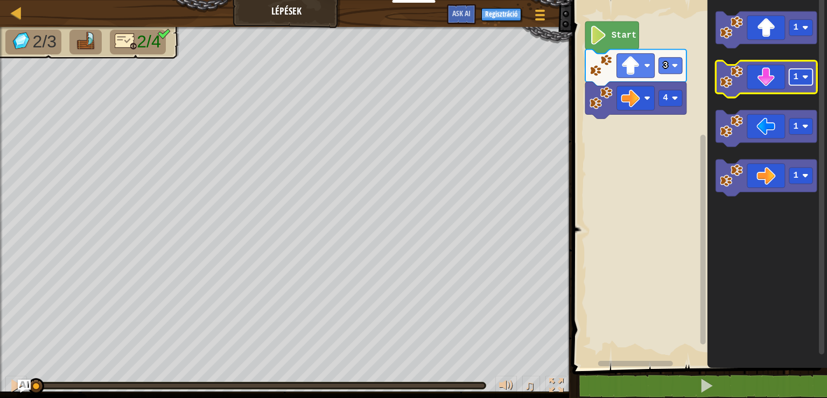
click at [809, 81] on rect "Blockly munkaterület" at bounding box center [802, 77] width 24 height 16
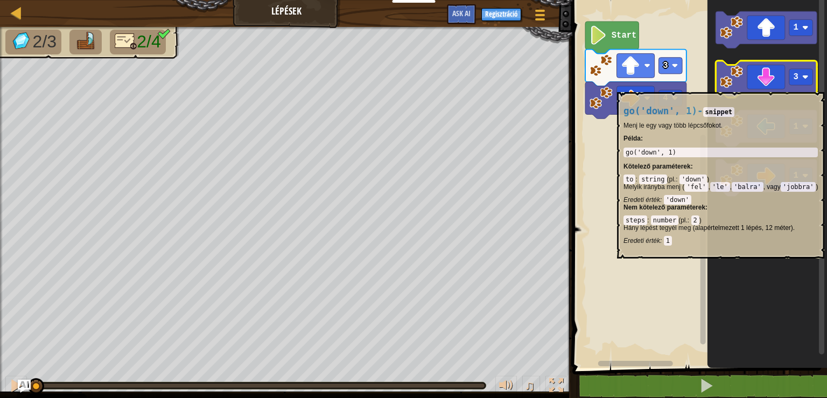
click at [738, 87] on image "Blockly munkaterület" at bounding box center [731, 76] width 23 height 23
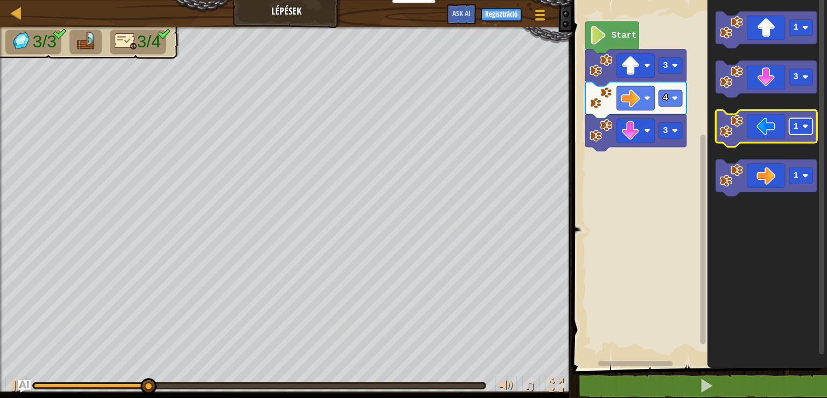
click at [804, 130] on rect "Blockly munkaterület" at bounding box center [802, 126] width 24 height 16
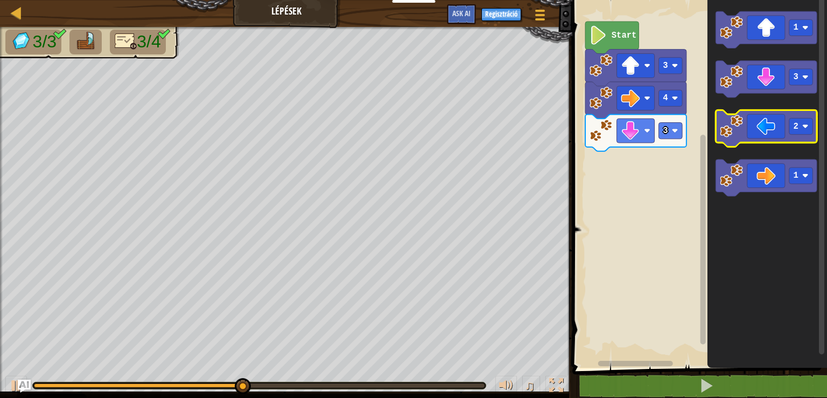
click at [748, 129] on icon "Blockly munkaterület" at bounding box center [766, 128] width 101 height 37
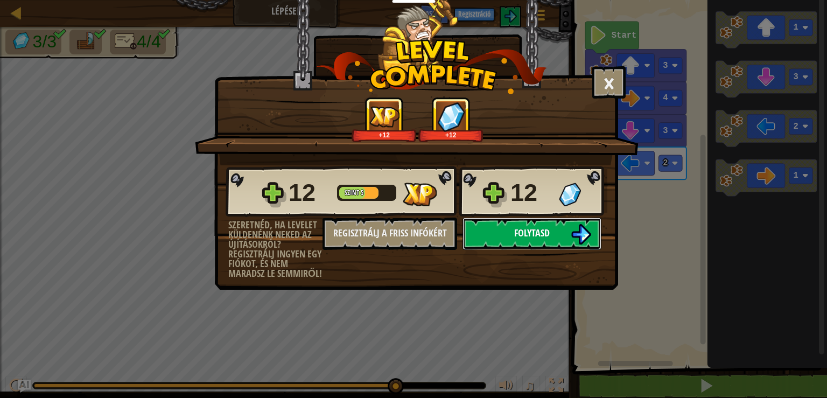
click at [549, 234] on span "Folytasd" at bounding box center [532, 232] width 36 height 13
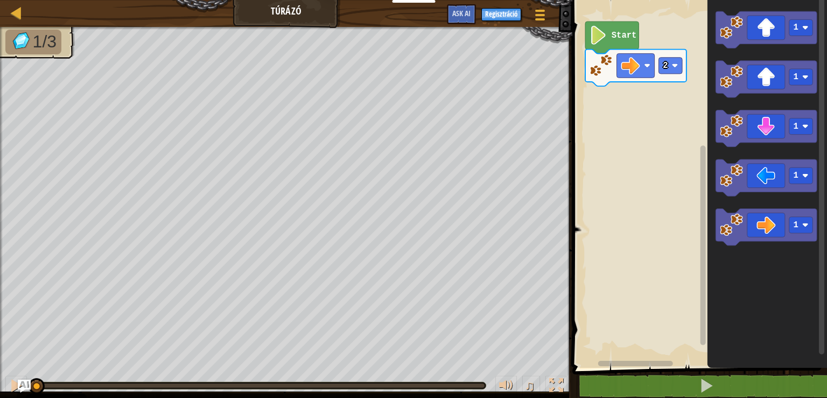
click at [644, 322] on rect "Blockly munkaterület" at bounding box center [698, 181] width 258 height 373
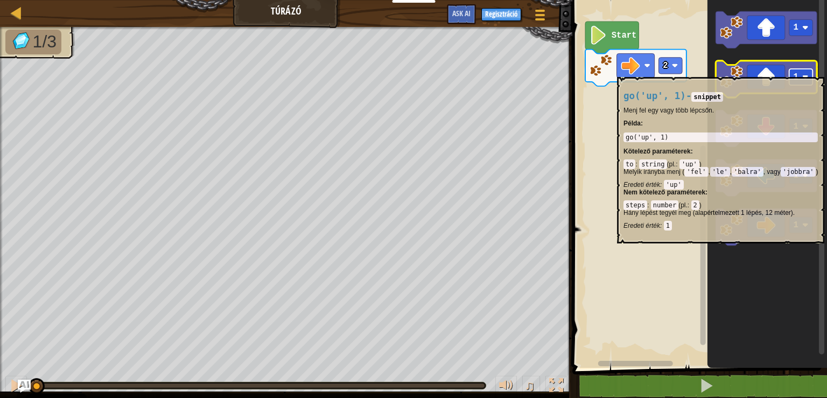
click at [804, 73] on rect "Blockly munkaterület" at bounding box center [802, 77] width 24 height 16
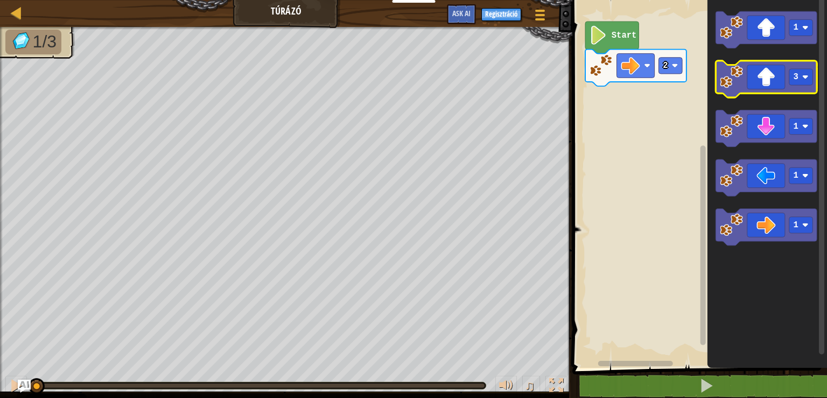
click at [731, 81] on image "Blockly munkaterület" at bounding box center [731, 76] width 23 height 23
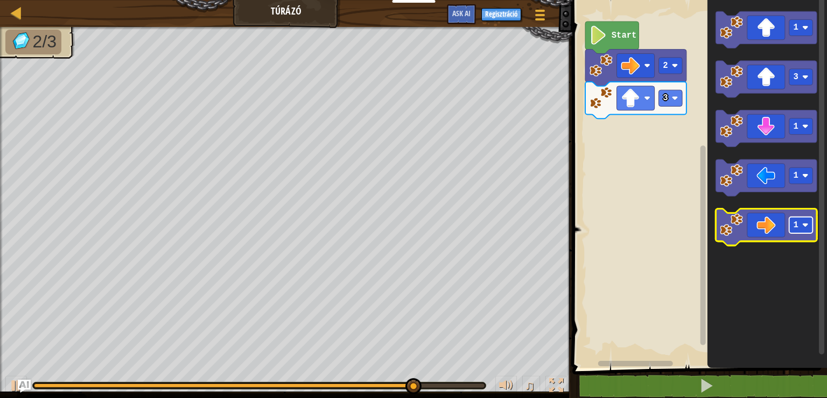
click at [804, 225] on image "Blockly munkaterület" at bounding box center [805, 225] width 6 height 6
click at [728, 232] on image "Blockly munkaterület" at bounding box center [731, 224] width 23 height 23
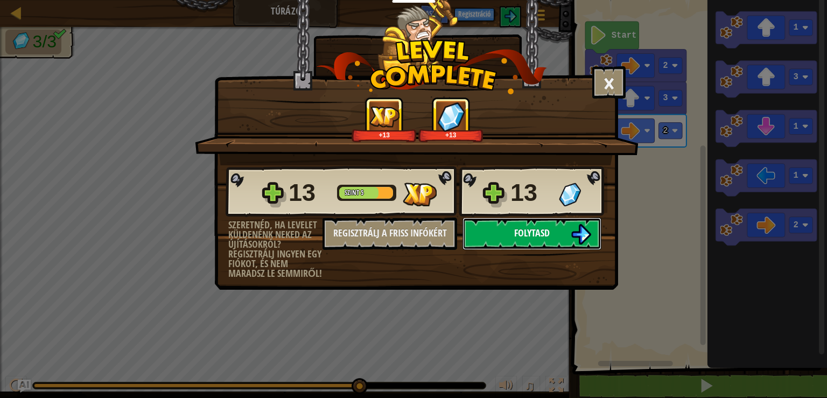
click at [550, 238] on span "Folytasd" at bounding box center [532, 232] width 36 height 13
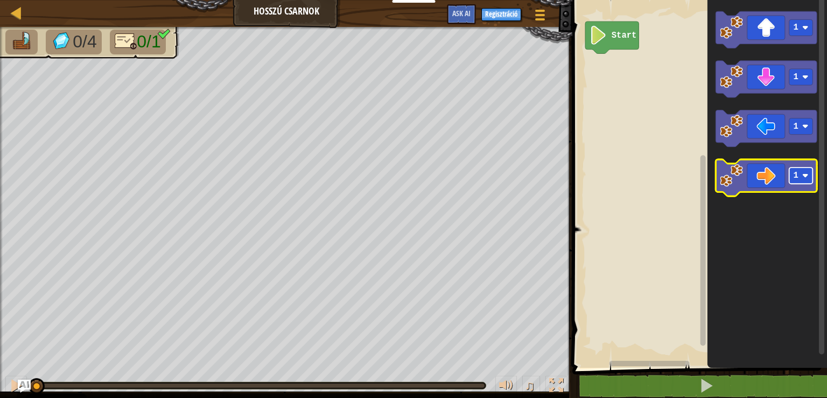
click at [801, 178] on rect "Blockly munkaterület" at bounding box center [802, 175] width 24 height 16
click at [722, 182] on image "Blockly munkaterület" at bounding box center [731, 175] width 23 height 23
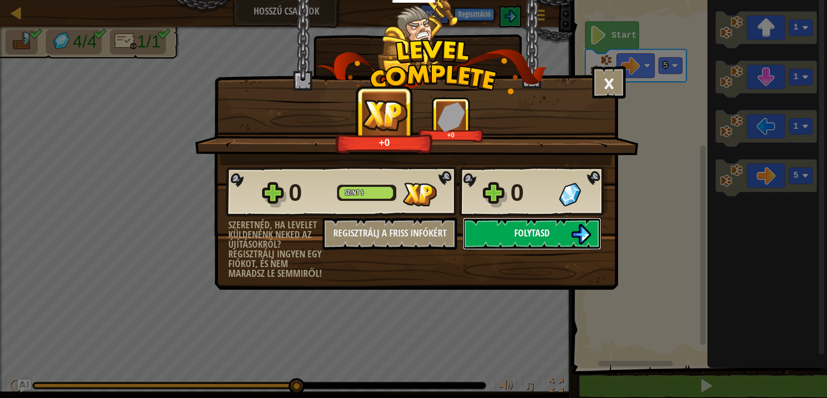
click at [547, 236] on span "Folytasd" at bounding box center [532, 232] width 36 height 13
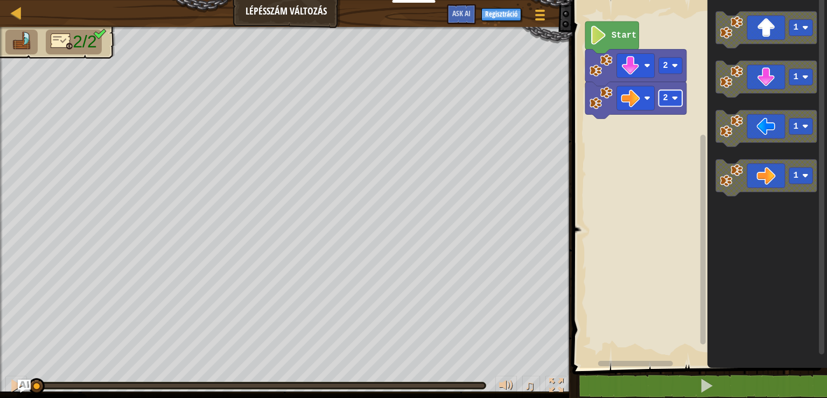
click at [676, 101] on g "2 2 Start" at bounding box center [635, 70] width 101 height 97
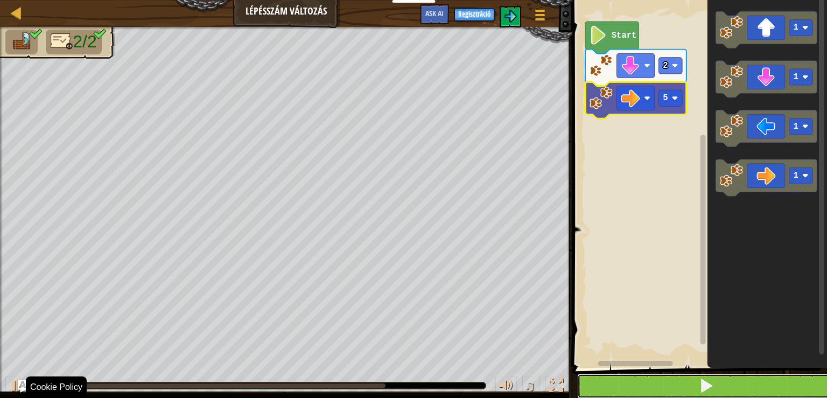
click at [700, 378] on span at bounding box center [706, 385] width 15 height 15
click at [703, 390] on span at bounding box center [706, 385] width 15 height 15
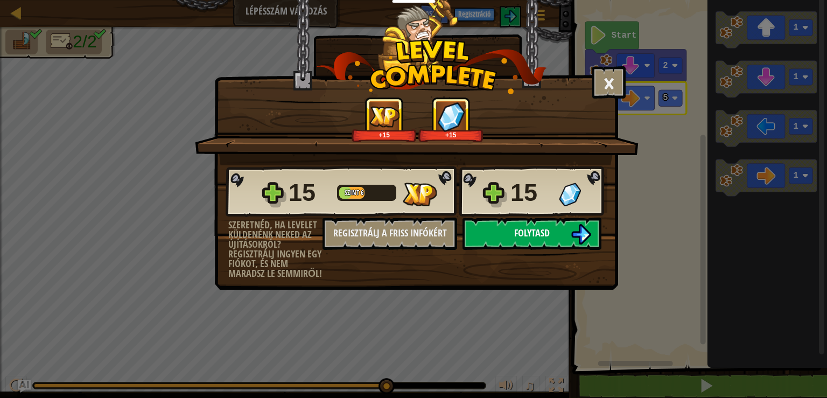
click at [521, 228] on span "Folytasd" at bounding box center [532, 232] width 36 height 13
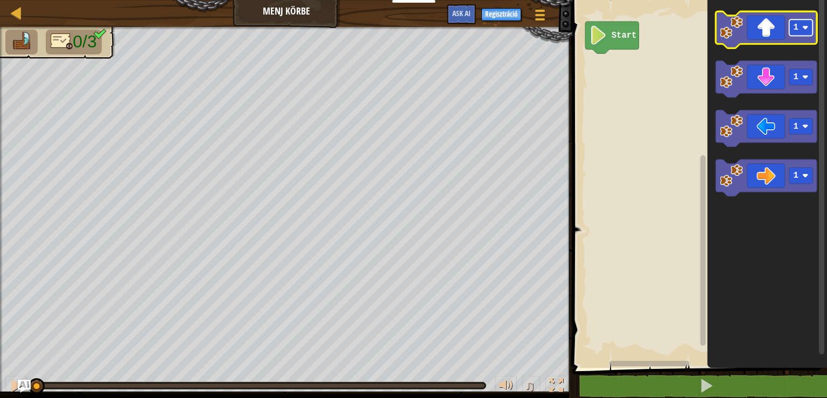
click at [809, 30] on rect "Blockly munkaterület" at bounding box center [802, 27] width 24 height 16
click at [735, 37] on image "Blockly munkaterület" at bounding box center [731, 27] width 23 height 23
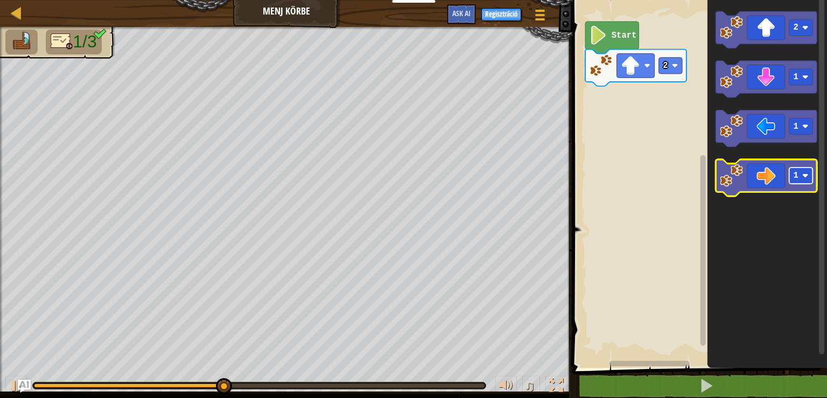
click at [799, 174] on rect "Blockly munkaterület" at bounding box center [802, 175] width 24 height 16
click at [740, 180] on image "Blockly munkaterület" at bounding box center [731, 175] width 23 height 23
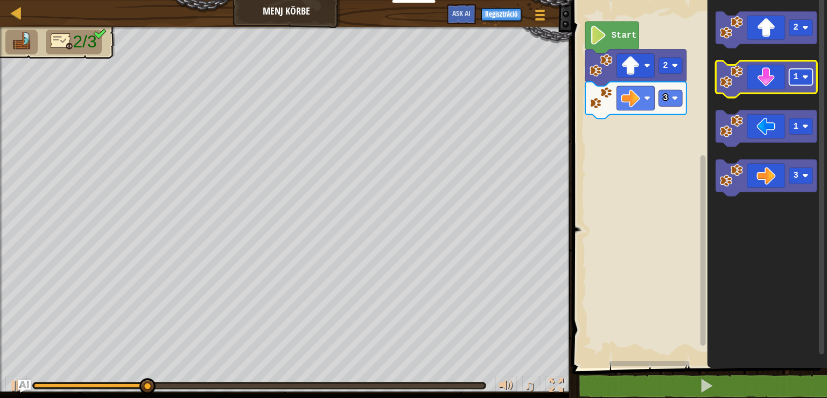
click at [808, 79] on image "Blockly munkaterület" at bounding box center [805, 77] width 6 height 6
click at [739, 83] on image "Blockly munkaterület" at bounding box center [731, 76] width 23 height 23
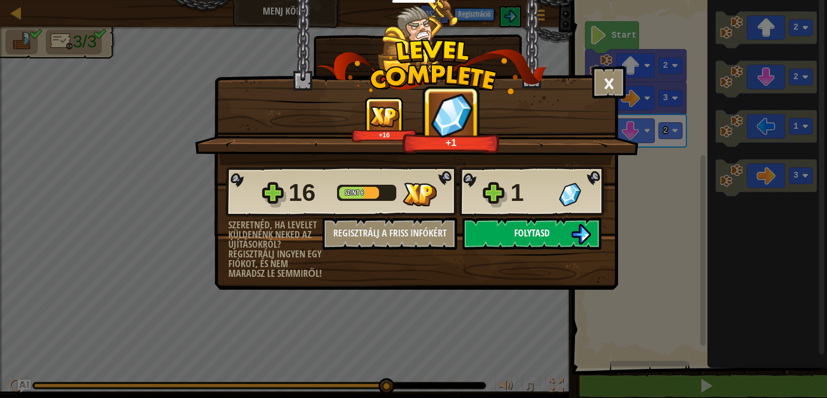
click at [527, 229] on span "Folytasd" at bounding box center [532, 232] width 36 height 13
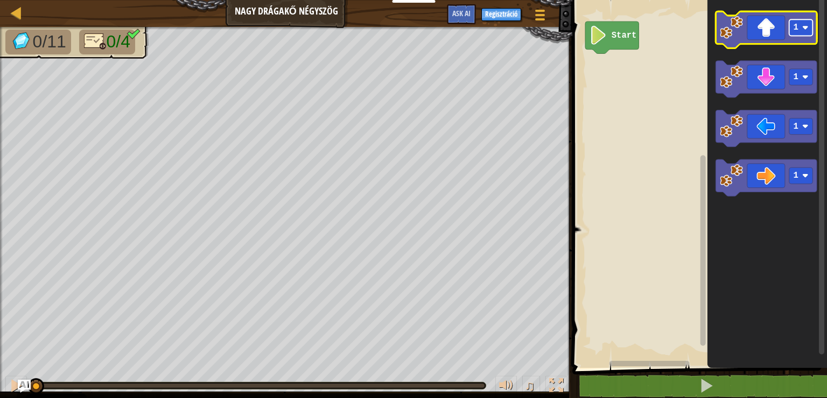
click at [803, 25] on image "Blockly munkaterület" at bounding box center [805, 28] width 6 height 6
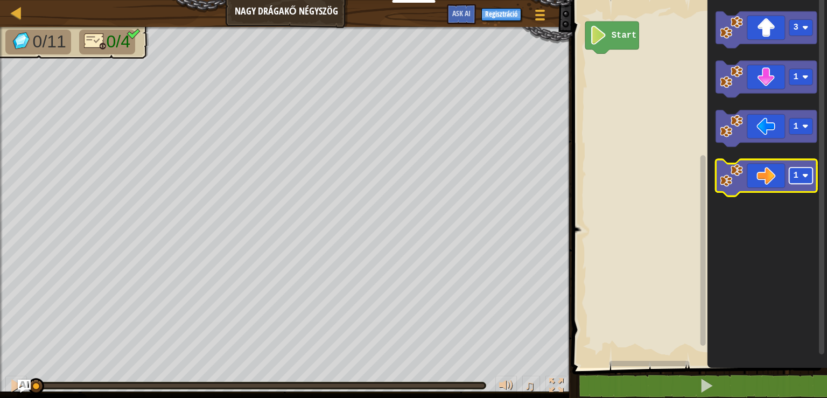
click at [807, 177] on image "Blockly munkaterület" at bounding box center [805, 175] width 6 height 6
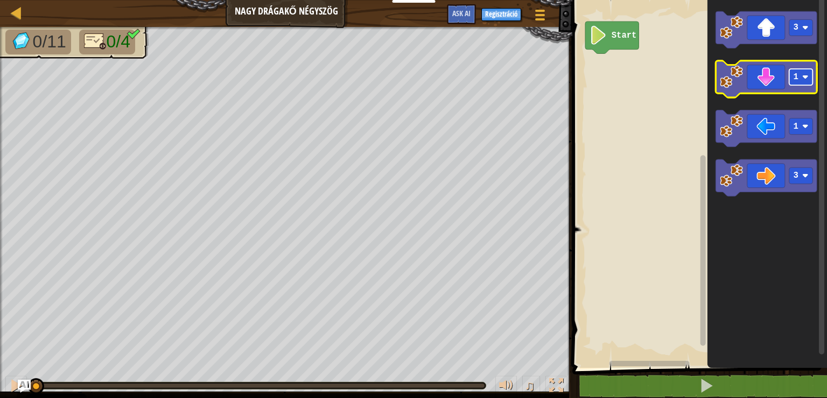
click at [796, 85] on rect "Blockly munkaterület" at bounding box center [802, 77] width 24 height 16
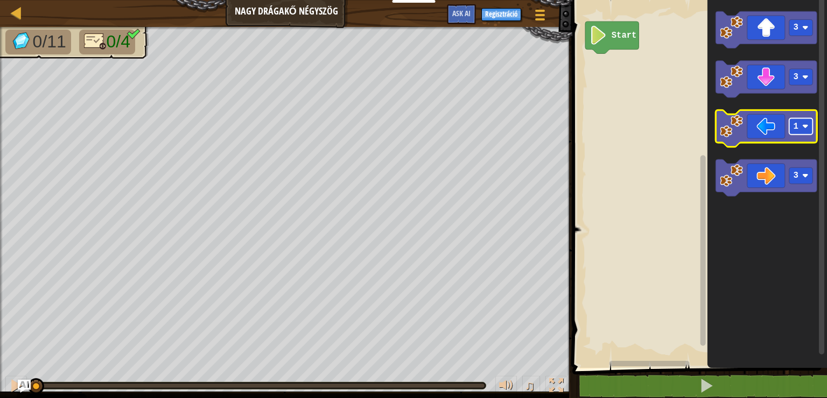
click at [805, 130] on rect "Blockly munkaterület" at bounding box center [802, 126] width 24 height 16
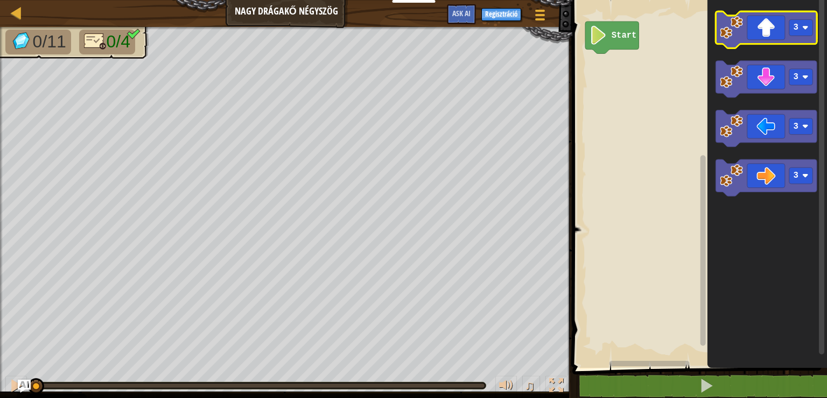
click at [731, 31] on image "Blockly munkaterület" at bounding box center [731, 27] width 23 height 23
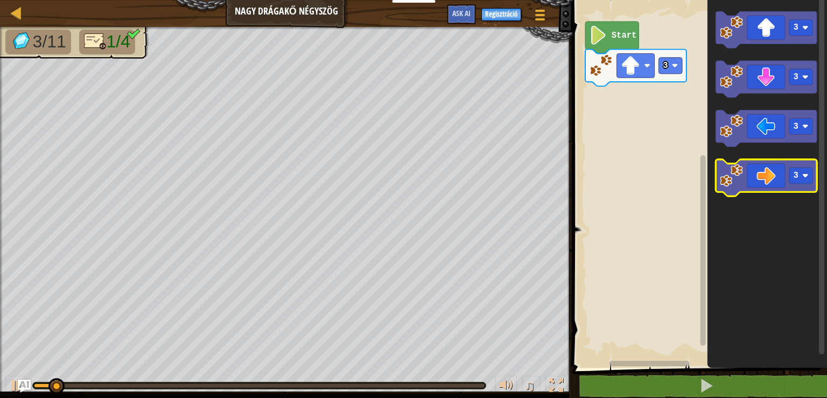
click at [731, 181] on image "Blockly munkaterület" at bounding box center [731, 175] width 23 height 23
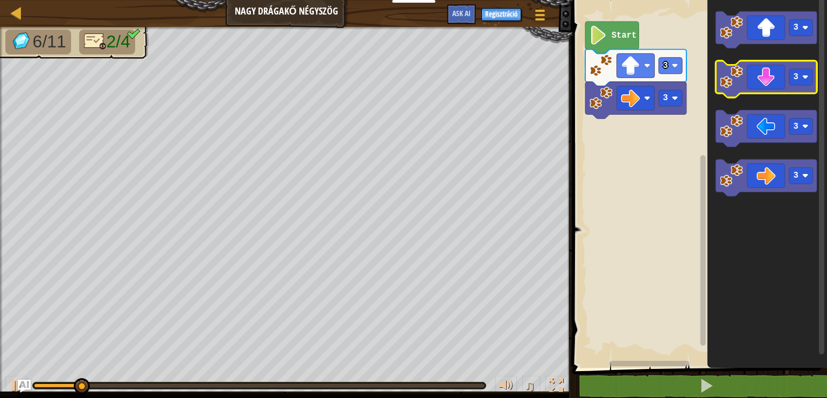
click at [734, 80] on image "Blockly munkaterület" at bounding box center [731, 76] width 23 height 23
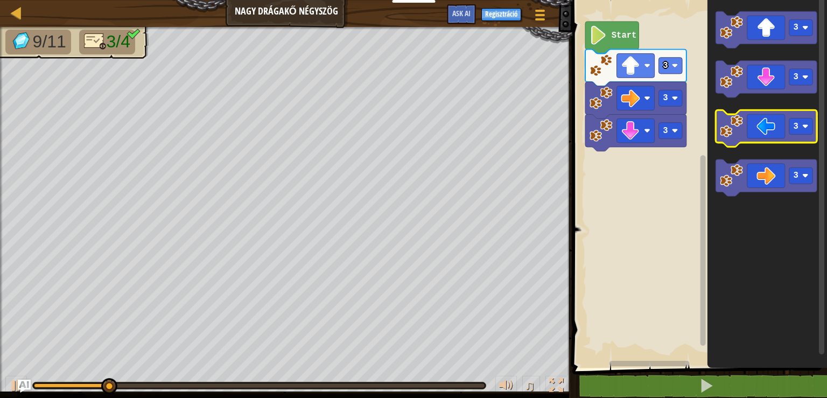
click at [731, 131] on image "Blockly munkaterület" at bounding box center [731, 126] width 23 height 23
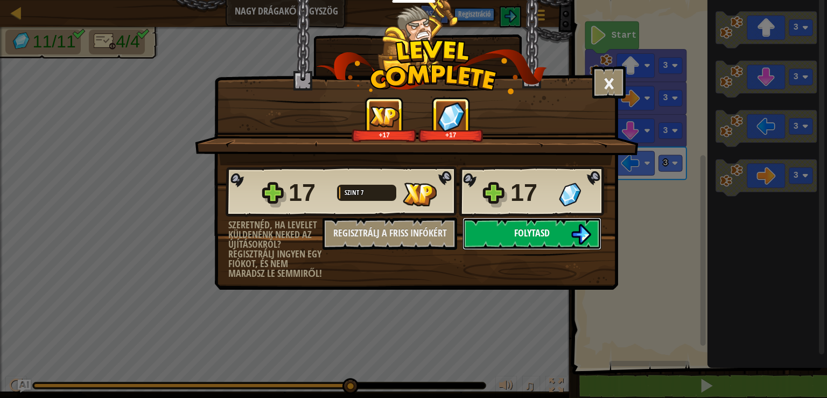
click at [539, 233] on span "Folytasd" at bounding box center [532, 232] width 36 height 13
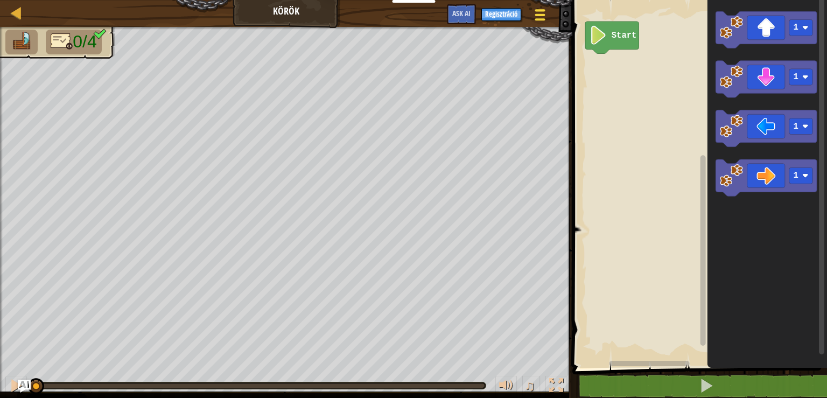
click at [538, 16] on span at bounding box center [540, 15] width 10 height 2
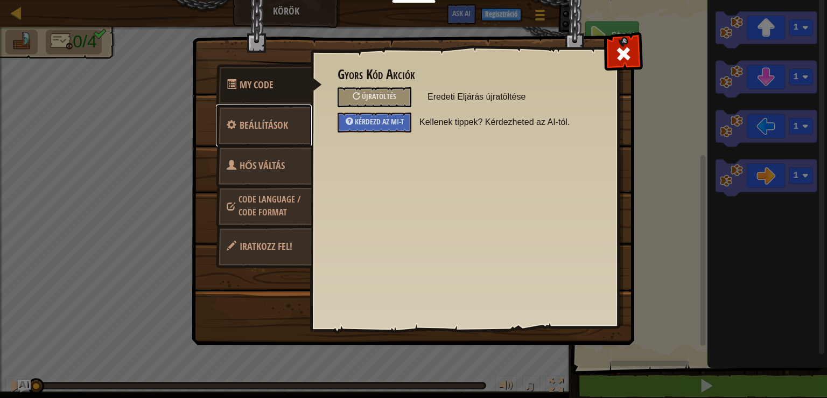
click at [249, 132] on link "Beállítások" at bounding box center [264, 125] width 96 height 42
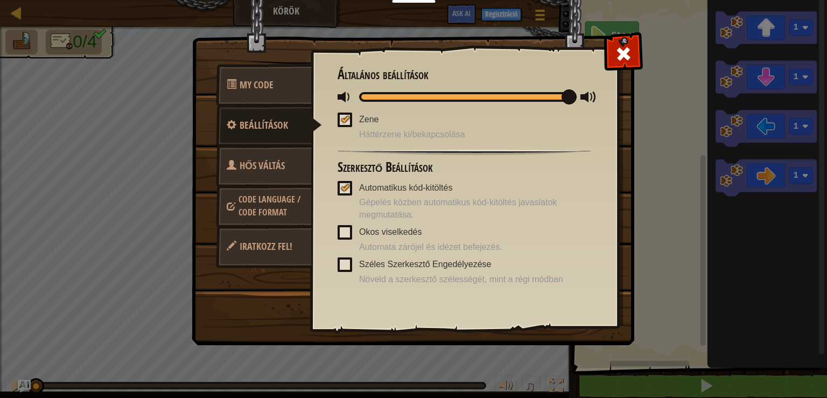
click at [287, 205] on span "Code Language / Code Format" at bounding box center [270, 205] width 62 height 25
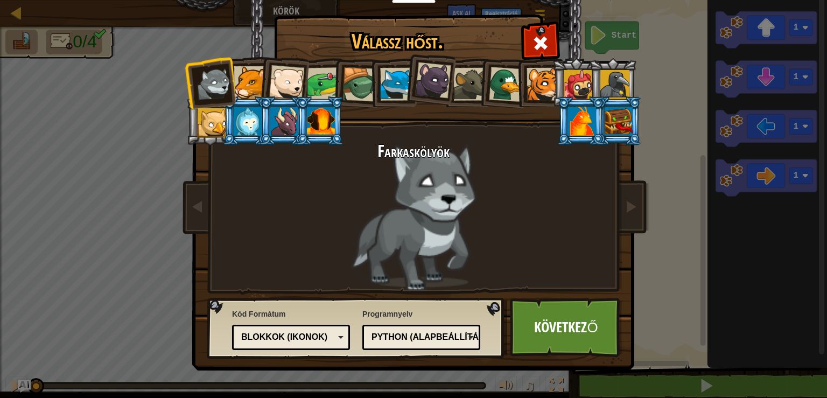
click at [329, 337] on div "Blokkok (ikonok)" at bounding box center [287, 337] width 93 height 12
click at [562, 331] on link "Következő" at bounding box center [566, 327] width 113 height 59
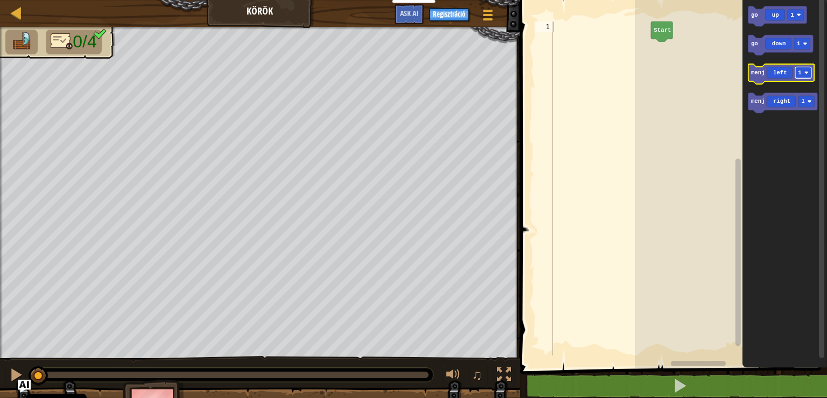
click at [809, 71] on image "Blockly munkaterület" at bounding box center [807, 73] width 4 height 4
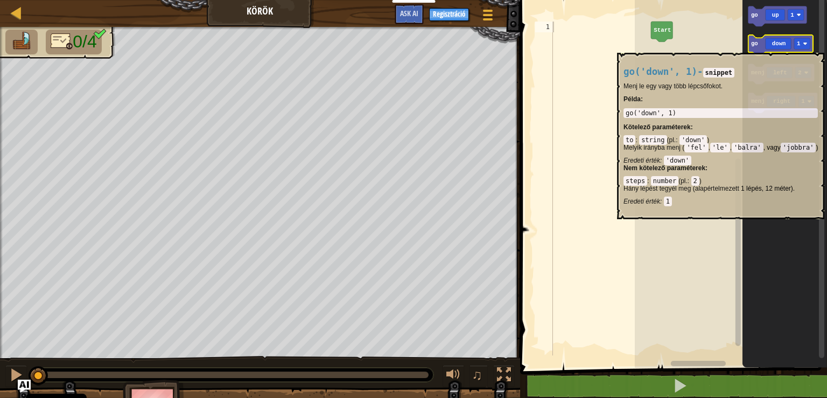
click at [759, 47] on icon "Blockly munkaterület" at bounding box center [781, 45] width 65 height 20
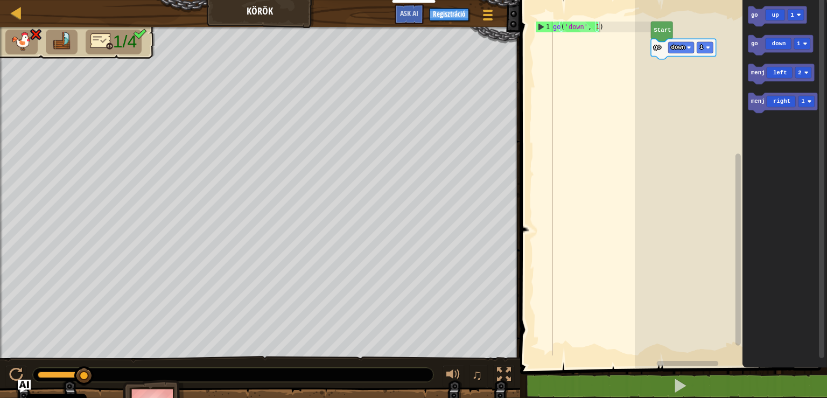
click at [658, 53] on g "go down 1 Start" at bounding box center [683, 41] width 65 height 38
click at [658, 53] on icon "Blockly munkaterület" at bounding box center [683, 49] width 65 height 20
click at [678, 52] on g "Start go down 1" at bounding box center [731, 181] width 192 height 373
click at [542, 26] on div "1" at bounding box center [544, 27] width 17 height 11
click at [540, 23] on div "1" at bounding box center [544, 27] width 17 height 11
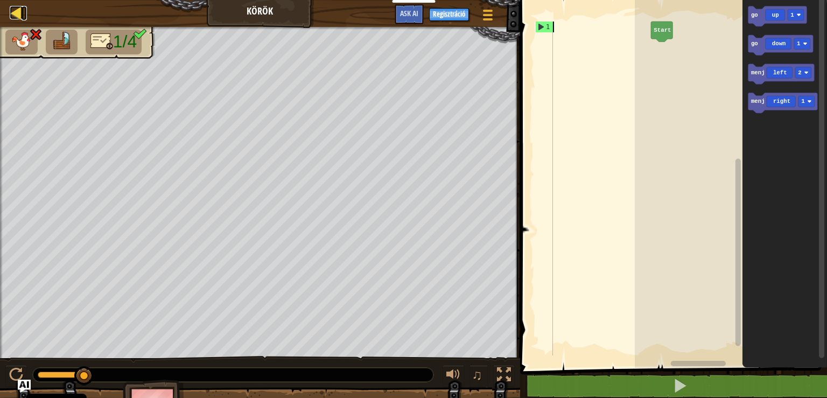
click at [13, 16] on div at bounding box center [16, 12] width 13 height 13
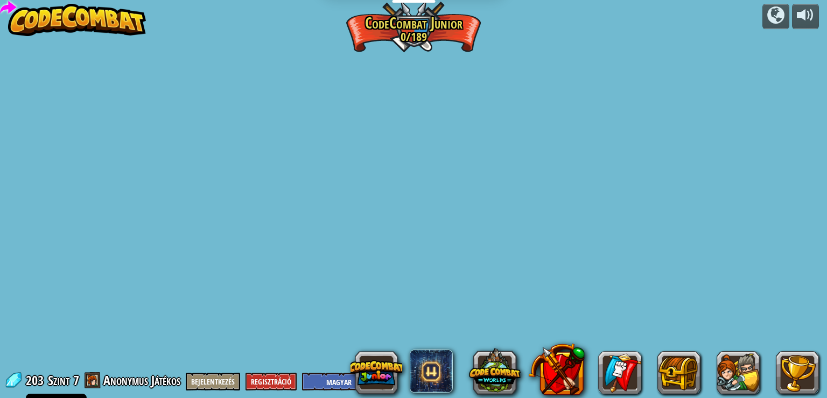
select select "hu"
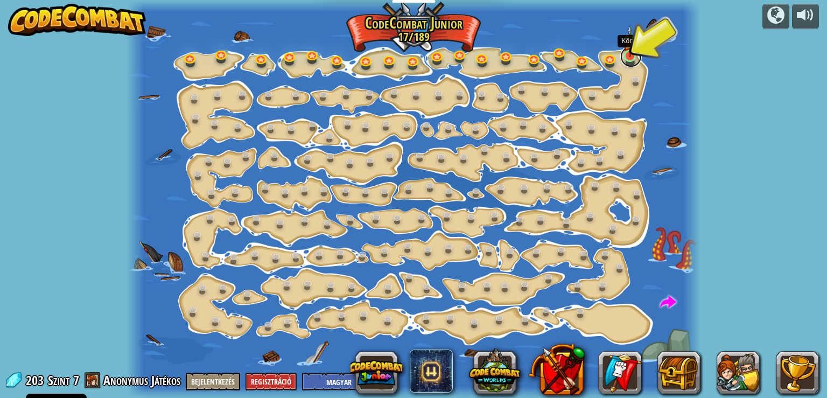
click at [629, 59] on link at bounding box center [631, 57] width 22 height 22
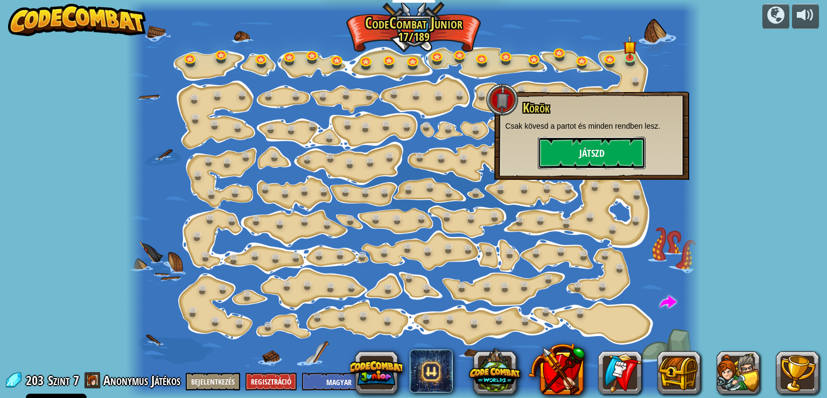
click at [580, 148] on button "Játszd" at bounding box center [592, 153] width 108 height 32
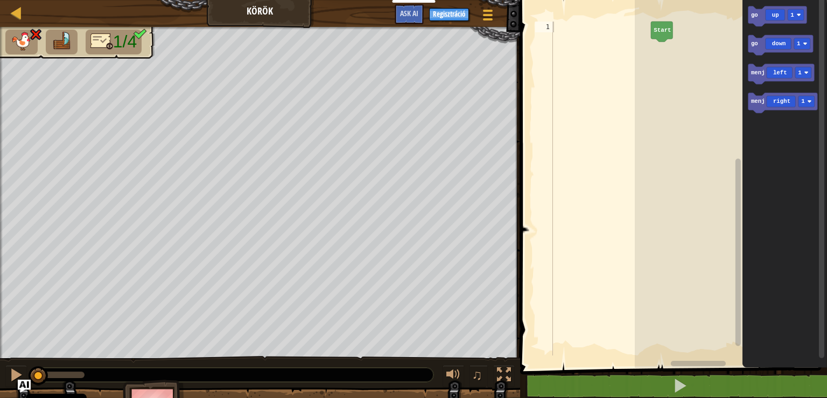
click at [707, 64] on div "Start go up 1 go down 1 menj left 1 menj right 1" at bounding box center [731, 181] width 192 height 373
click at [755, 19] on g "go up 1" at bounding box center [778, 16] width 59 height 20
click at [759, 17] on icon "Blockly munkaterület" at bounding box center [778, 16] width 59 height 20
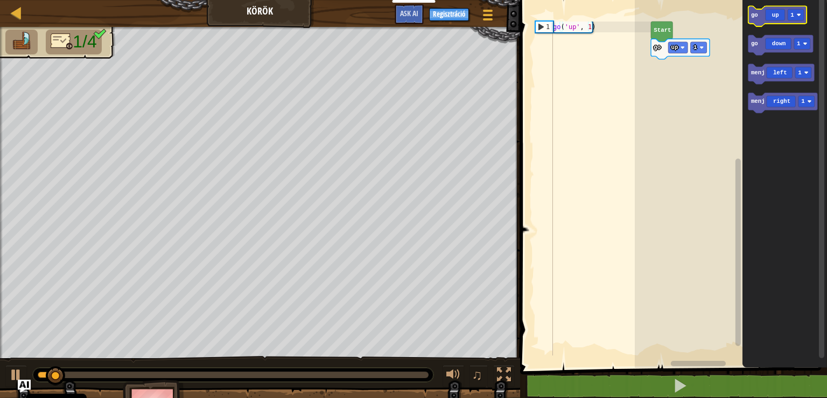
click at [758, 22] on icon "Blockly munkaterület" at bounding box center [778, 16] width 59 height 20
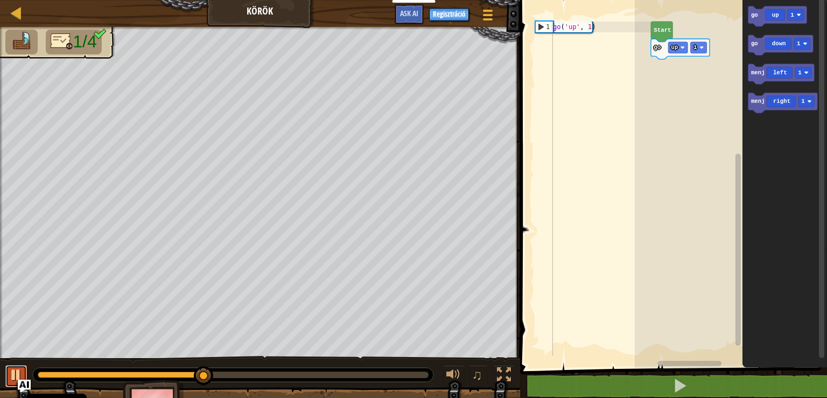
click at [10, 374] on div at bounding box center [16, 375] width 14 height 14
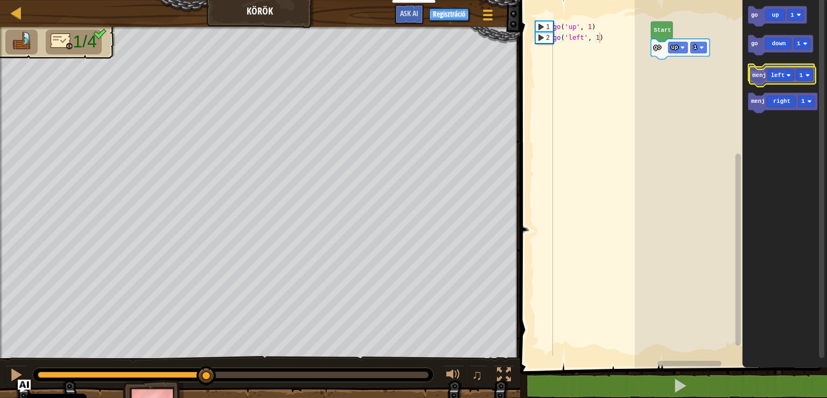
click at [765, 79] on g "menj left 1" at bounding box center [782, 74] width 66 height 20
click at [808, 76] on rect "Blockly munkaterület" at bounding box center [803, 72] width 16 height 11
click at [762, 78] on icon "Blockly munkaterület" at bounding box center [782, 74] width 66 height 20
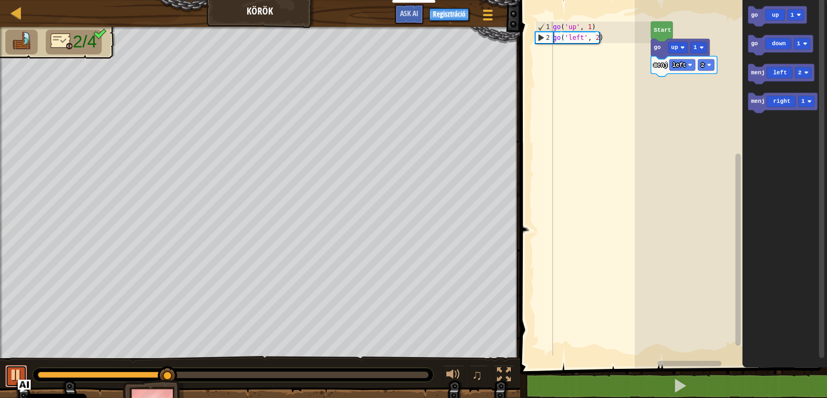
click at [13, 376] on div at bounding box center [16, 375] width 14 height 14
click at [809, 44] on rect "Blockly munkaterület" at bounding box center [802, 43] width 16 height 11
click at [759, 46] on icon "Blockly munkaterület" at bounding box center [781, 45] width 65 height 20
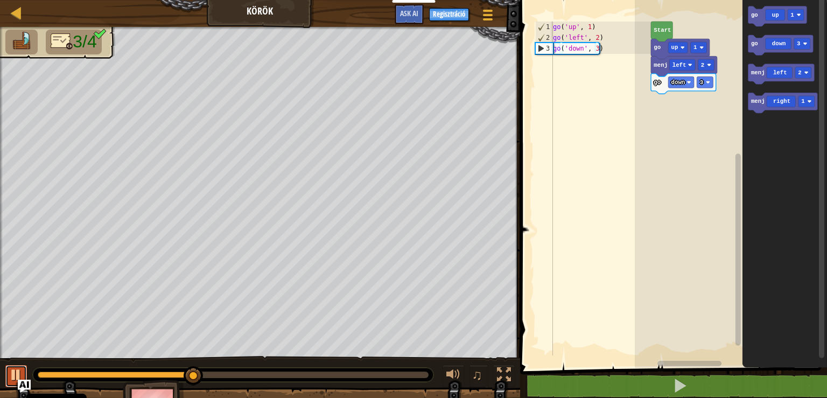
click at [12, 378] on div at bounding box center [16, 375] width 14 height 14
click at [815, 107] on rect "Blockly munkaterület" at bounding box center [807, 101] width 16 height 11
click at [756, 109] on icon "Blockly munkaterület" at bounding box center [783, 103] width 69 height 20
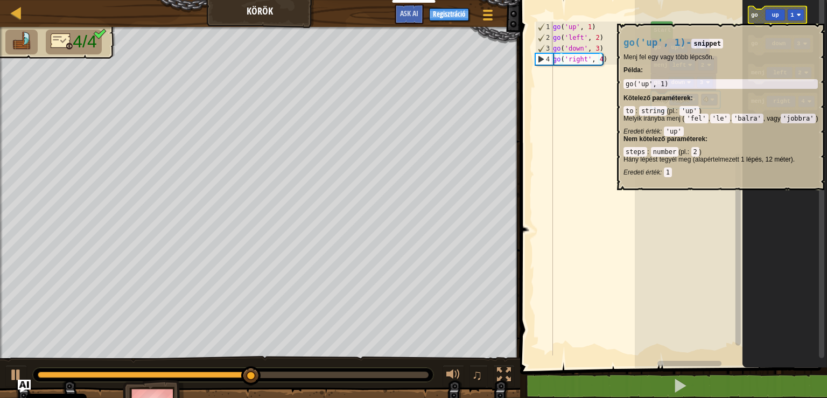
click at [802, 18] on rect "Blockly munkaterület" at bounding box center [796, 14] width 16 height 11
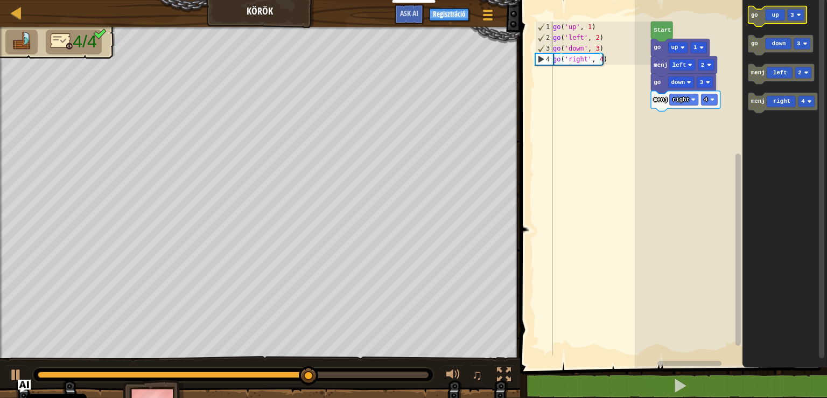
click at [755, 16] on text "go" at bounding box center [754, 15] width 7 height 6
click at [661, 27] on text "Start" at bounding box center [662, 30] width 17 height 6
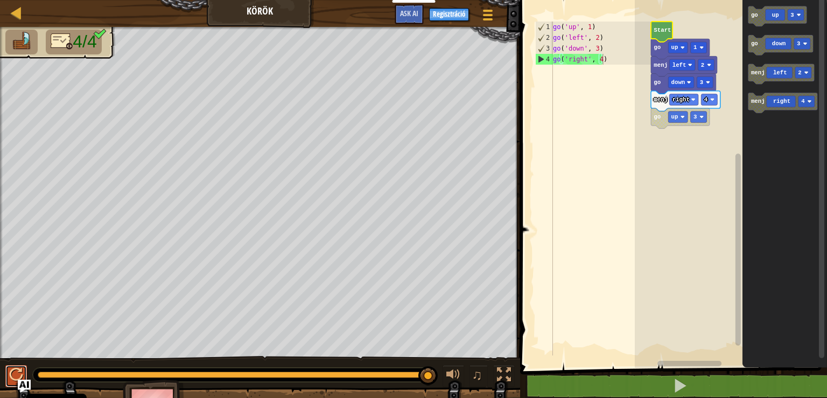
click at [24, 373] on button at bounding box center [16, 376] width 22 height 22
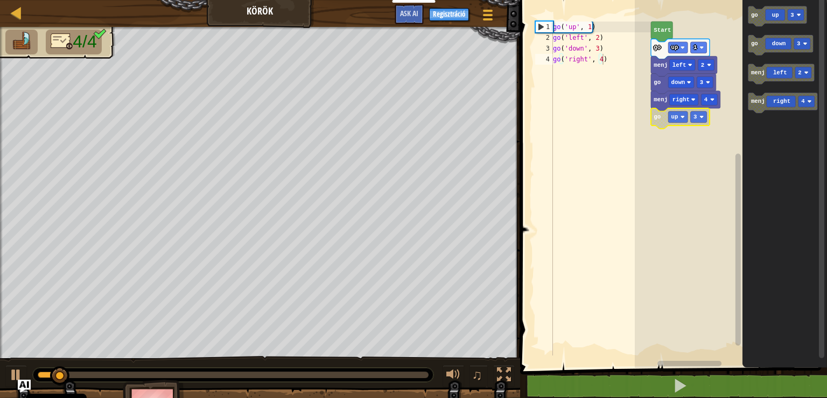
click at [658, 122] on icon "Blockly munkaterület" at bounding box center [680, 118] width 59 height 20
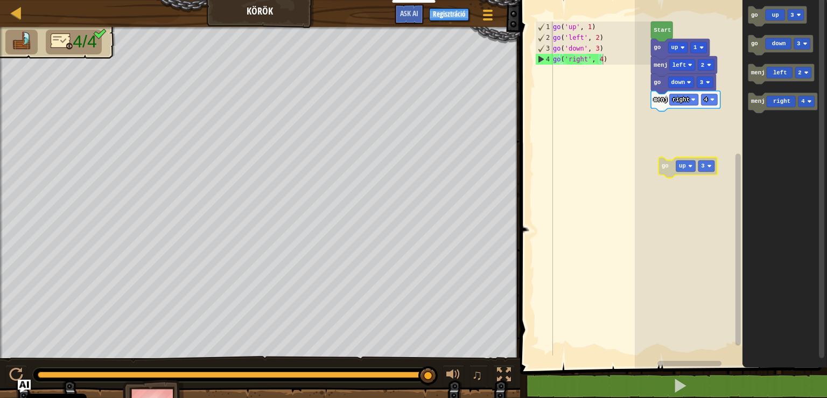
click at [668, 150] on g "Start go up 1 menj left 2 go down 3 menj right 4 go up 3" at bounding box center [731, 181] width 192 height 373
click at [662, 145] on text "go" at bounding box center [664, 143] width 7 height 6
click at [660, 135] on g "Start go up 1 menj left 2 go down 3 menj right 4" at bounding box center [731, 181] width 192 height 373
click at [661, 131] on icon "Blockly munkaterület" at bounding box center [679, 130] width 59 height 20
click at [758, 22] on icon "Blockly munkaterület" at bounding box center [778, 16] width 59 height 20
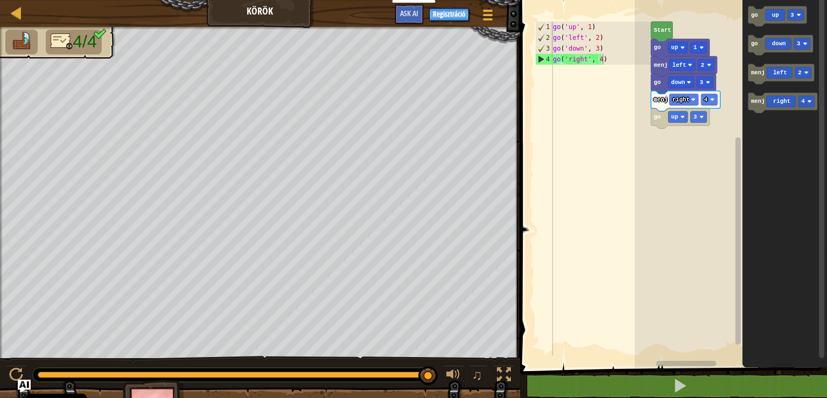
click at [662, 104] on icon "Blockly munkaterület" at bounding box center [685, 101] width 69 height 20
click at [665, 24] on icon "Blockly munkaterület" at bounding box center [662, 32] width 22 height 20
type textarea "go('right', 4)"
click at [540, 54] on div "4" at bounding box center [544, 59] width 17 height 11
click at [537, 59] on div "4" at bounding box center [544, 59] width 17 height 11
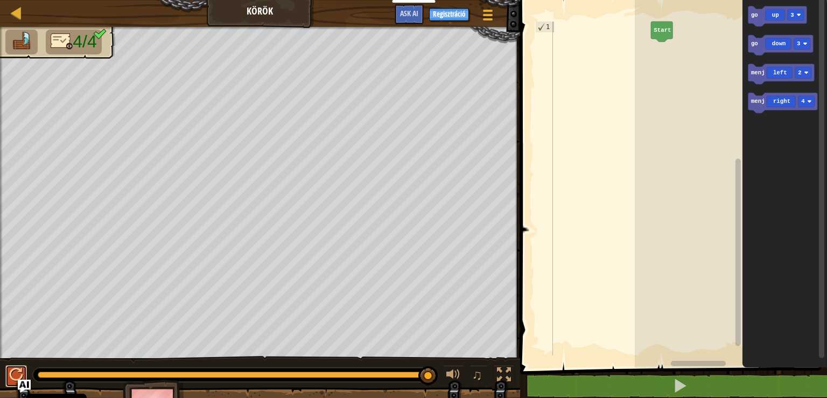
click at [14, 378] on div at bounding box center [16, 375] width 14 height 14
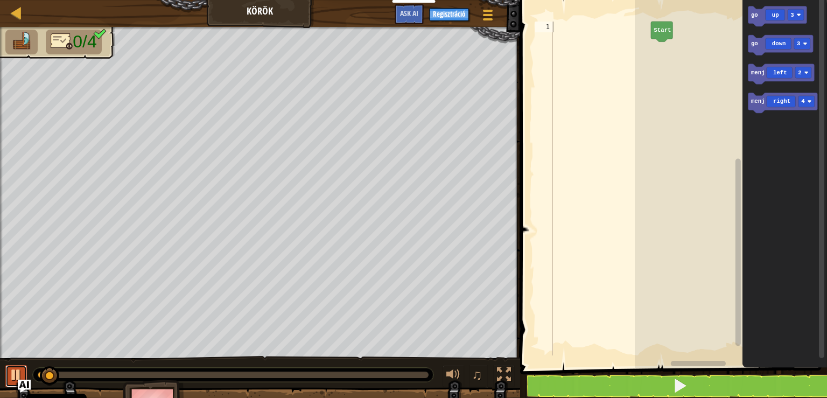
click at [11, 379] on div at bounding box center [16, 375] width 14 height 14
click at [762, 76] on icon "Blockly munkaterület" at bounding box center [782, 74] width 66 height 20
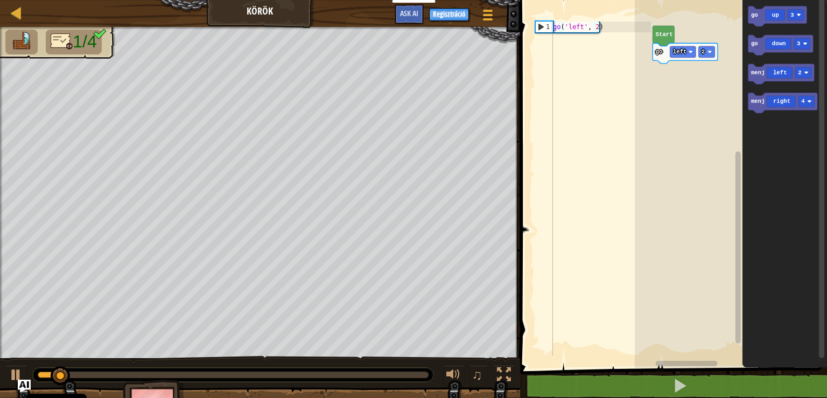
click at [662, 27] on rect "Blockly munkaterület" at bounding box center [731, 181] width 192 height 373
click at [664, 37] on text "Start" at bounding box center [667, 40] width 17 height 6
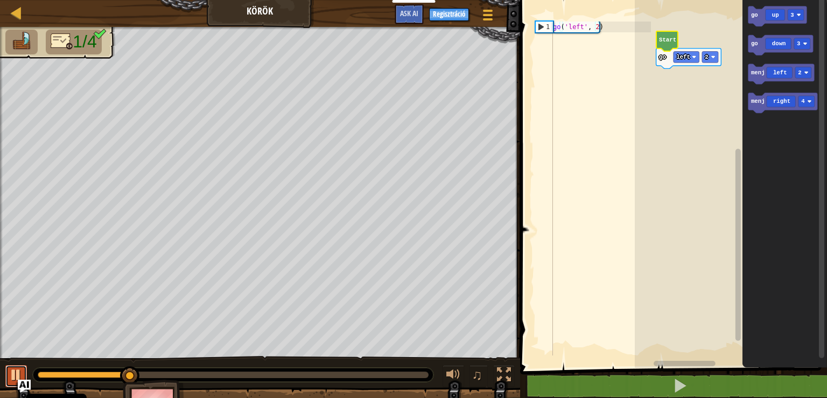
drag, startPoint x: 11, startPoint y: 374, endPoint x: 20, endPoint y: 375, distance: 9.3
click at [11, 374] on div at bounding box center [16, 375] width 14 height 14
click at [806, 46] on rect "Blockly munkaterület" at bounding box center [802, 43] width 16 height 11
click at [759, 47] on icon "Blockly munkaterület" at bounding box center [781, 45] width 65 height 20
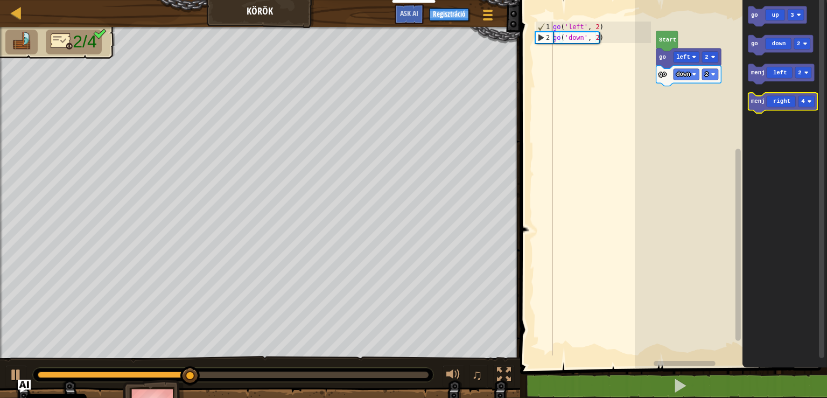
click at [758, 107] on icon "Blockly munkaterület" at bounding box center [783, 103] width 69 height 20
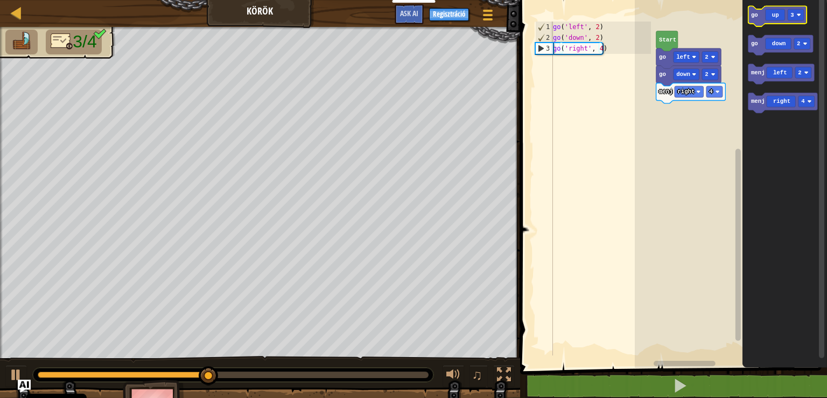
click at [753, 20] on icon "Blockly munkaterület" at bounding box center [778, 16] width 59 height 20
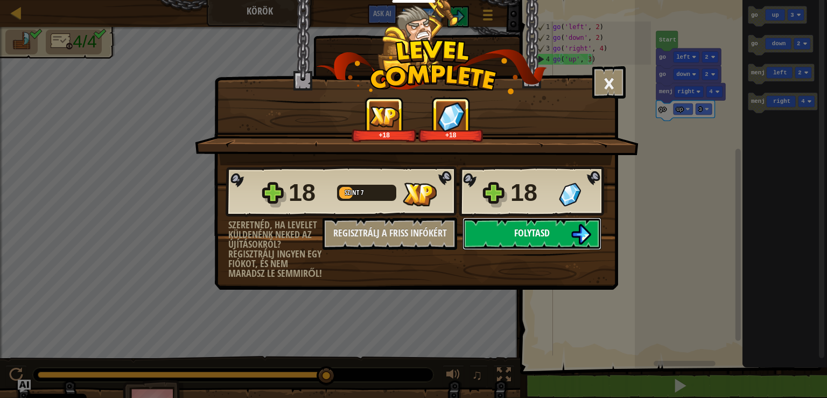
click at [555, 236] on button "Folytasd" at bounding box center [532, 234] width 139 height 32
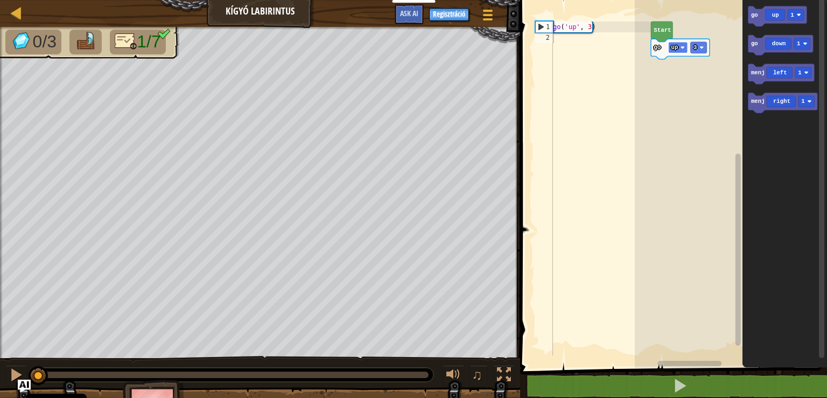
click at [677, 48] on g "go up 3 Start" at bounding box center [680, 41] width 59 height 38
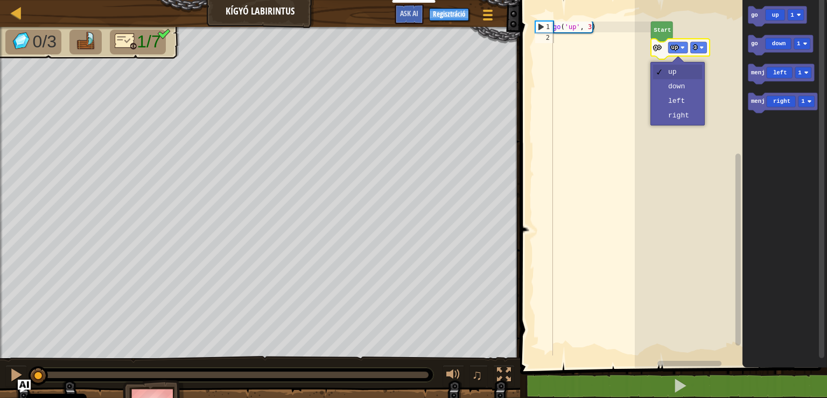
click at [677, 48] on text "up" at bounding box center [675, 47] width 7 height 6
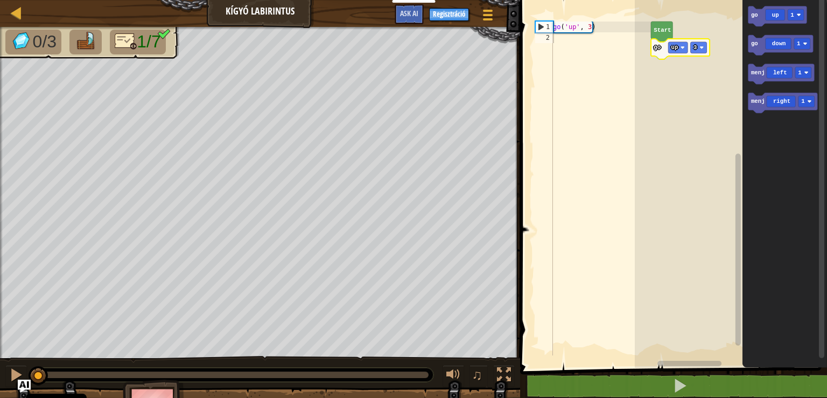
click at [677, 48] on text "up" at bounding box center [675, 47] width 7 height 6
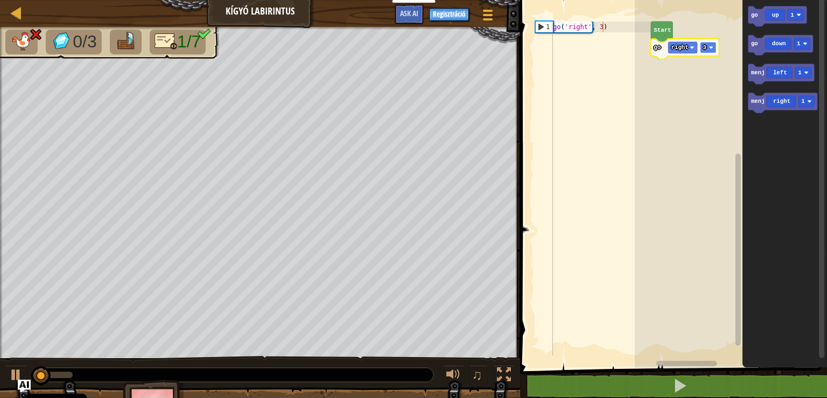
click at [713, 48] on image "Blockly munkaterület" at bounding box center [711, 47] width 4 height 4
click at [689, 51] on rect "Blockly munkaterület" at bounding box center [682, 47] width 29 height 11
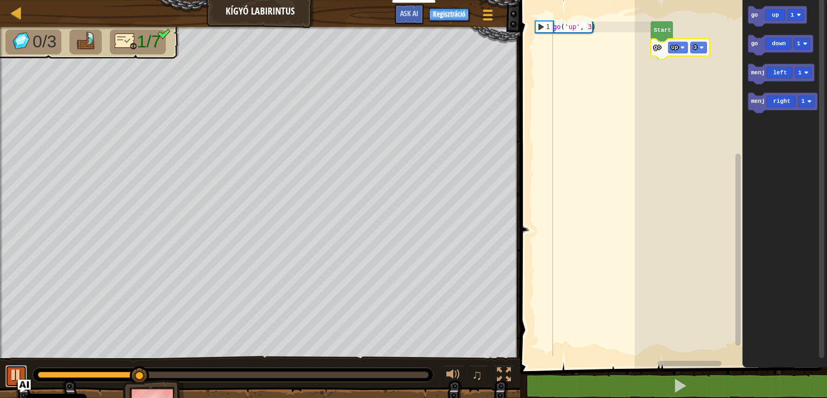
click at [23, 376] on div at bounding box center [16, 375] width 14 height 14
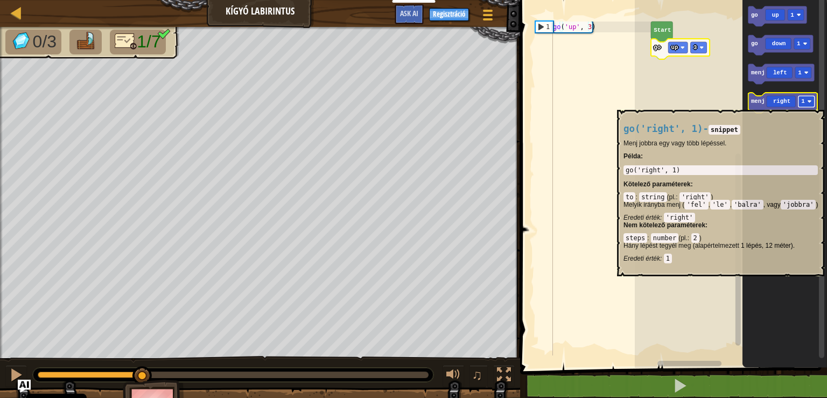
click at [813, 104] on rect "Blockly munkaterület" at bounding box center [807, 101] width 16 height 11
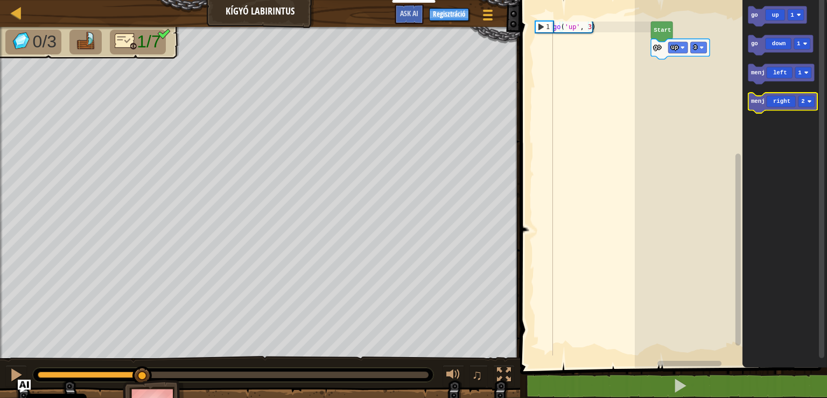
click at [757, 106] on icon "Blockly munkaterület" at bounding box center [783, 103] width 69 height 20
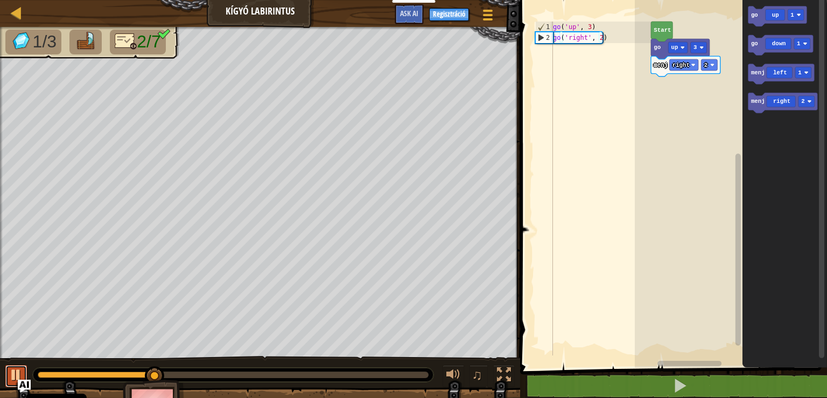
click at [14, 379] on div at bounding box center [16, 375] width 14 height 14
click at [755, 21] on icon "Blockly munkaterület" at bounding box center [778, 16] width 59 height 20
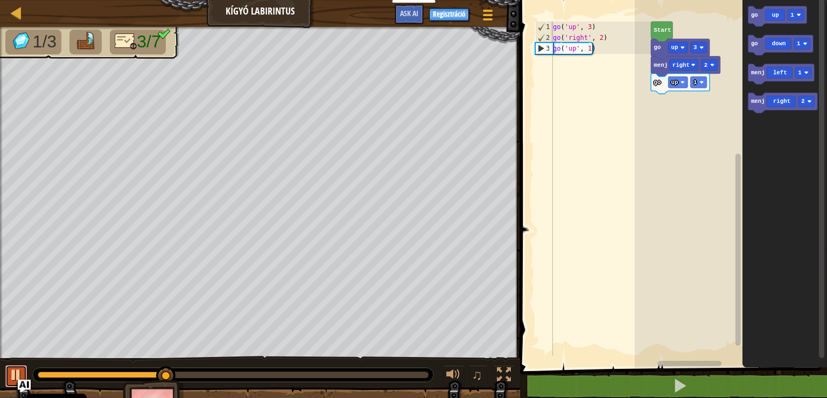
click at [7, 375] on button at bounding box center [16, 376] width 22 height 22
click at [753, 112] on rect "Blockly munkaterület" at bounding box center [783, 103] width 69 height 20
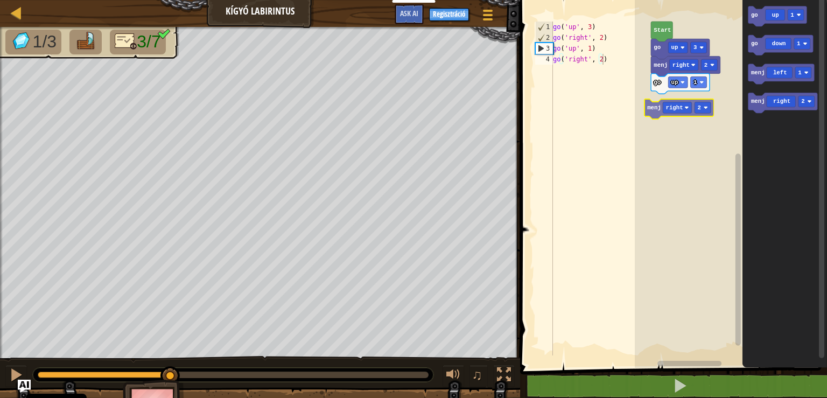
click at [663, 111] on div "Start go up 3 menj right 2 go up 1 menj right 2 go up 1 go down 1 menj left 1 m…" at bounding box center [731, 181] width 192 height 373
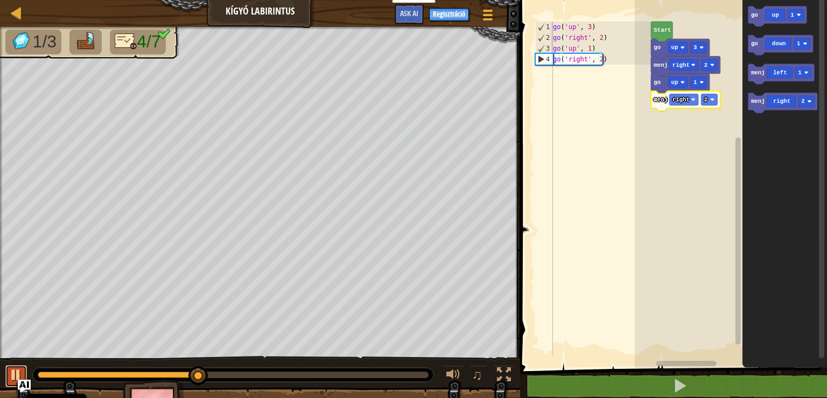
click at [9, 374] on button at bounding box center [16, 376] width 22 height 22
click at [807, 45] on image "Blockly munkaterület" at bounding box center [806, 43] width 4 height 4
click at [756, 50] on icon "Blockly munkaterület" at bounding box center [781, 45] width 65 height 20
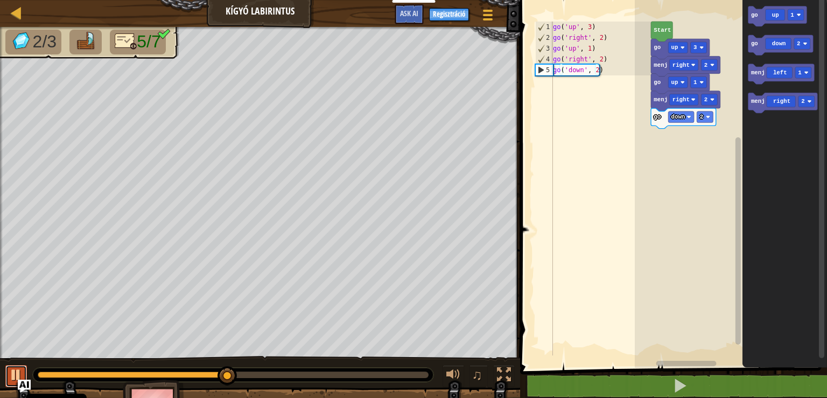
click at [12, 369] on div at bounding box center [16, 375] width 14 height 14
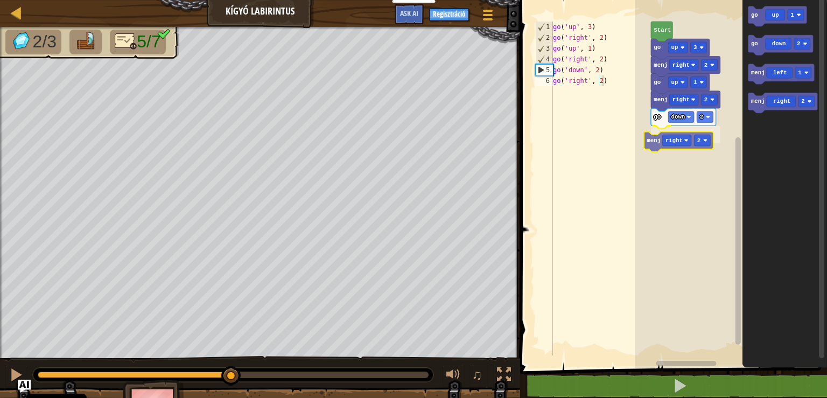
click at [651, 147] on div "Start go up 3 menj right 2 go up 1 menj right 2 go down 2 menj right 2 go up 1 …" at bounding box center [731, 181] width 192 height 373
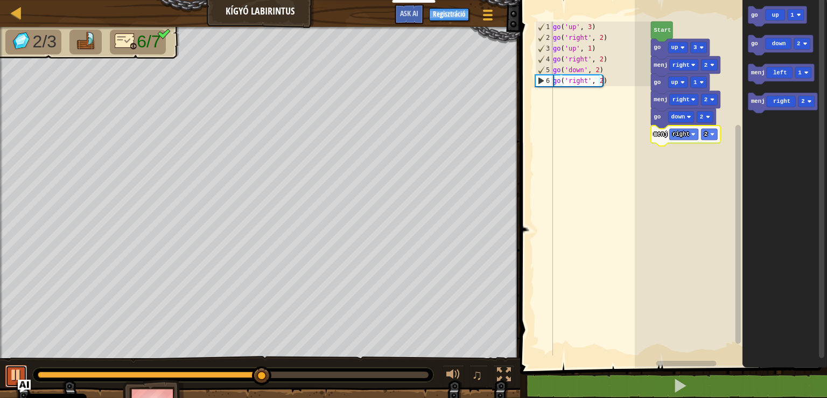
click at [21, 377] on div at bounding box center [16, 375] width 14 height 14
click at [800, 15] on image "Blockly munkaterület" at bounding box center [799, 15] width 4 height 4
click at [759, 23] on icon "Blockly munkaterület" at bounding box center [778, 16] width 59 height 20
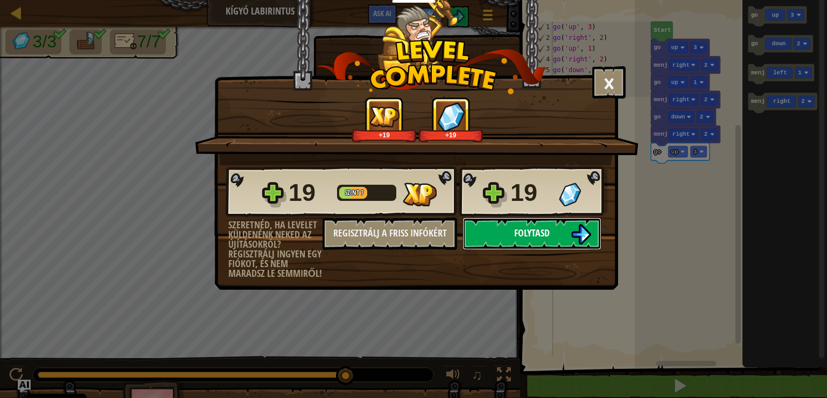
click at [536, 232] on span "Folytasd" at bounding box center [532, 232] width 36 height 13
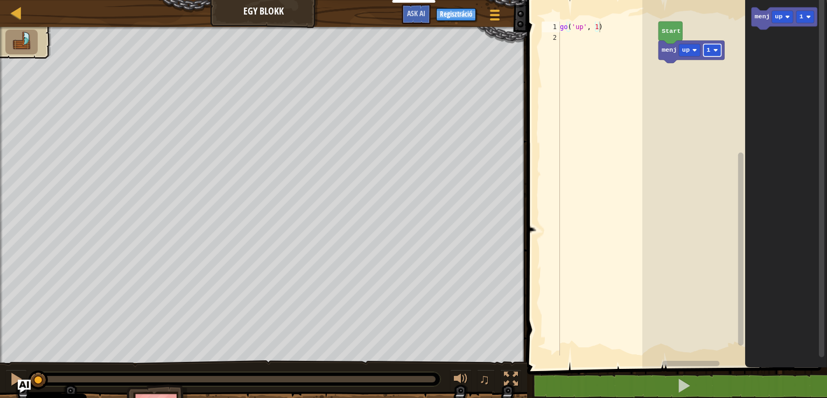
click at [715, 53] on g "menj up 1 Start" at bounding box center [692, 42] width 66 height 41
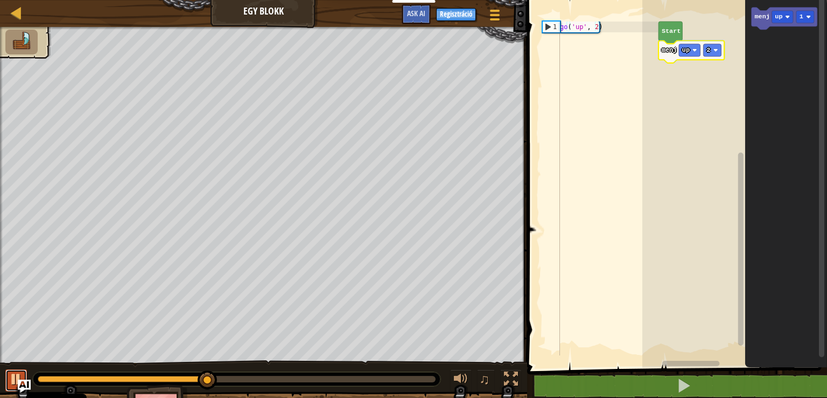
click at [9, 374] on div at bounding box center [16, 379] width 14 height 14
type textarea "go('up', 2)"
click at [588, 53] on div "go ( 'up' , 2 )" at bounding box center [608, 199] width 100 height 355
click at [694, 55] on rect "Blockly munkaterület" at bounding box center [690, 50] width 22 height 12
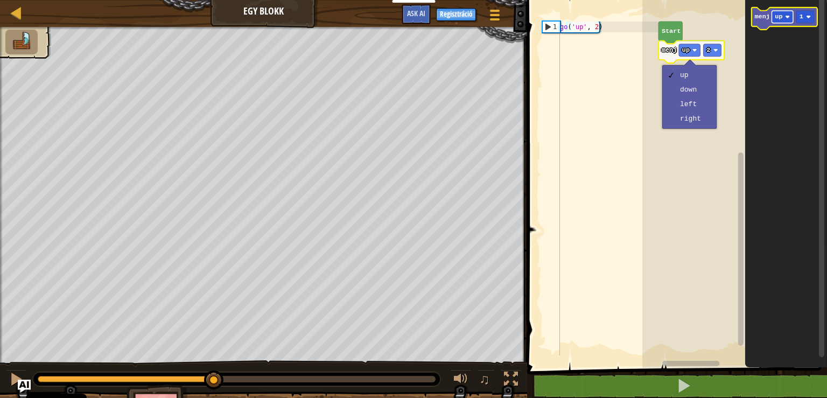
click at [788, 16] on image "Blockly munkaterület" at bounding box center [787, 17] width 5 height 5
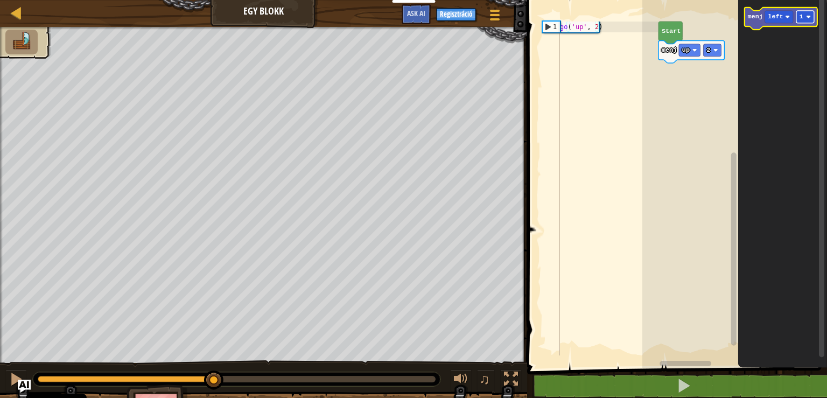
click at [807, 19] on rect "Blockly munkaterület" at bounding box center [806, 17] width 18 height 12
click at [755, 18] on text "menj" at bounding box center [755, 17] width 15 height 8
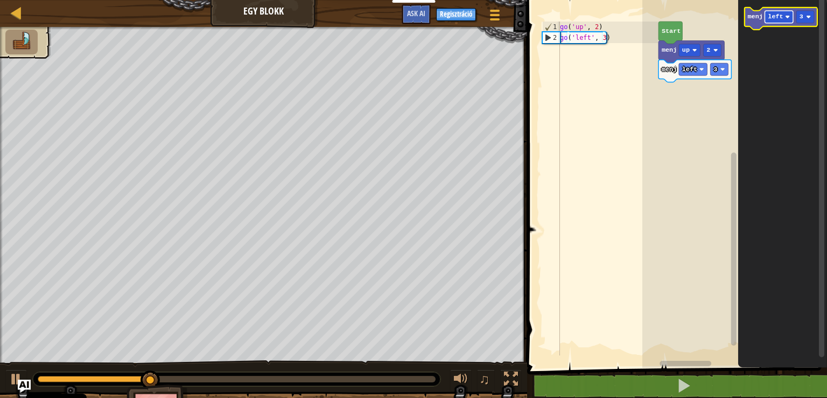
click at [790, 17] on rect "Blockly munkaterület" at bounding box center [779, 17] width 29 height 12
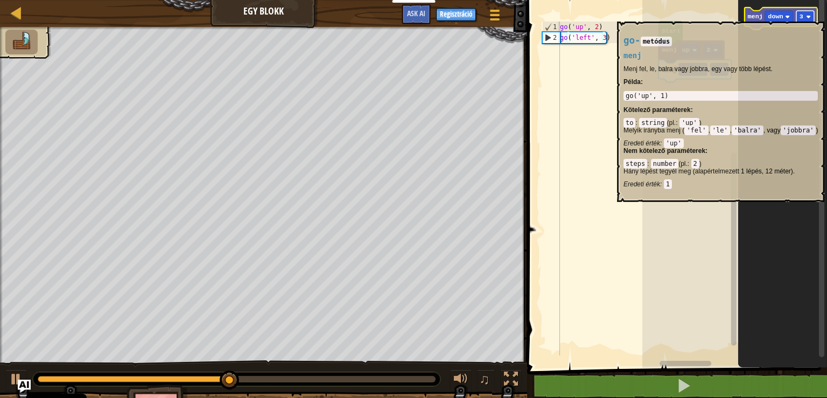
click at [814, 16] on rect "Blockly munkaterület" at bounding box center [806, 17] width 18 height 12
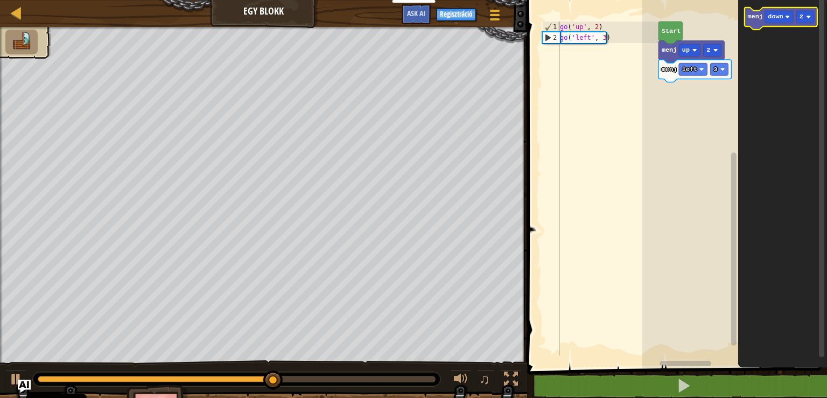
click at [757, 20] on text "menj" at bounding box center [755, 17] width 15 height 8
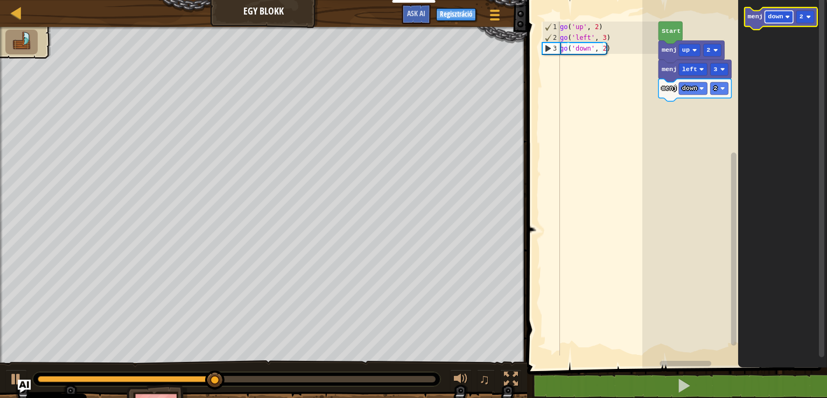
click at [788, 16] on image "Blockly munkaterület" at bounding box center [787, 17] width 5 height 5
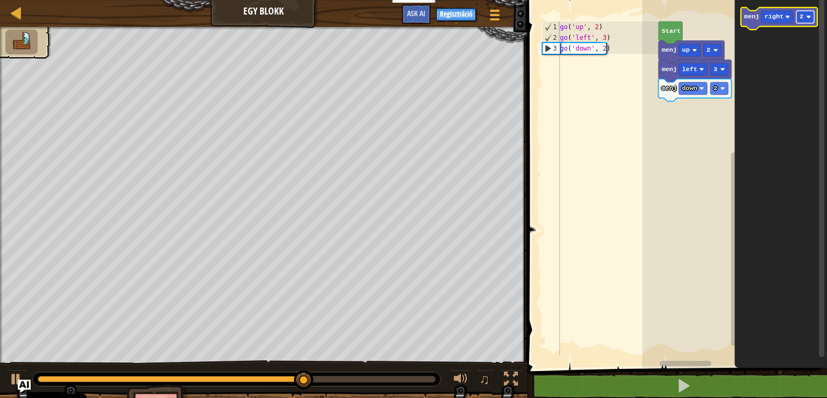
click at [813, 19] on rect "Blockly munkaterület" at bounding box center [806, 17] width 18 height 12
click at [755, 24] on icon "Blockly munkaterület" at bounding box center [779, 19] width 76 height 22
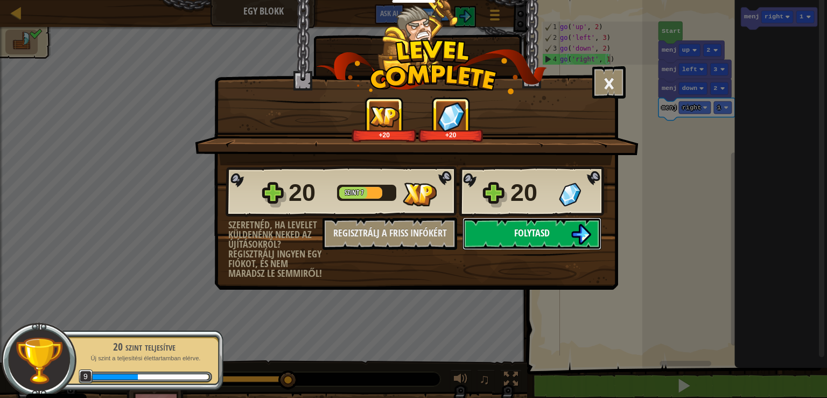
click at [541, 233] on span "Folytasd" at bounding box center [532, 232] width 36 height 13
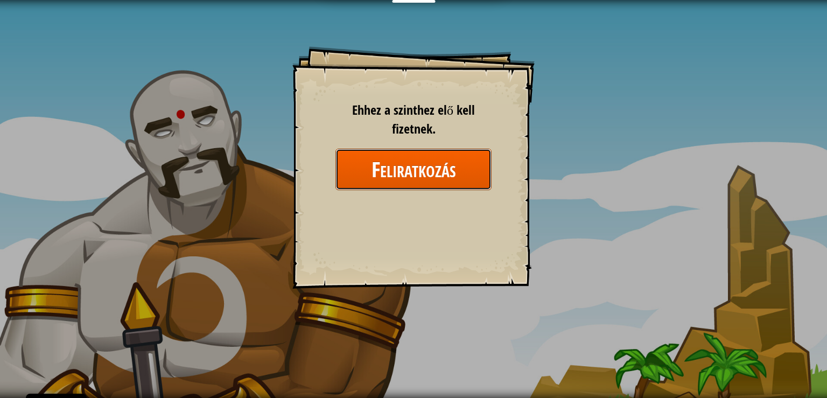
click at [431, 175] on button "Feliratkozás" at bounding box center [414, 169] width 156 height 41
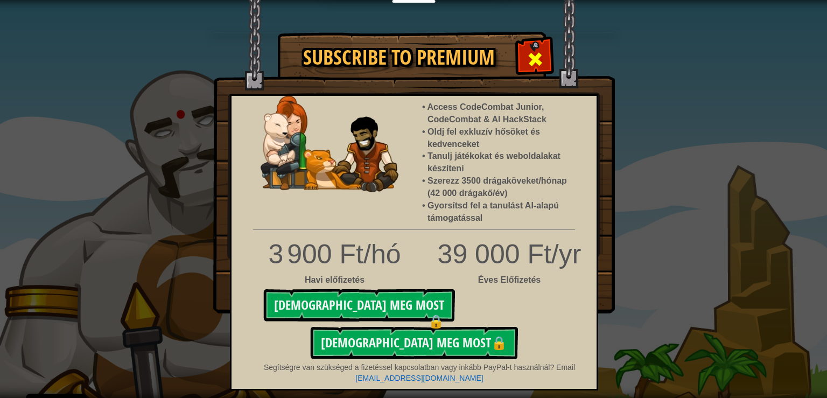
click at [537, 61] on span at bounding box center [535, 59] width 17 height 17
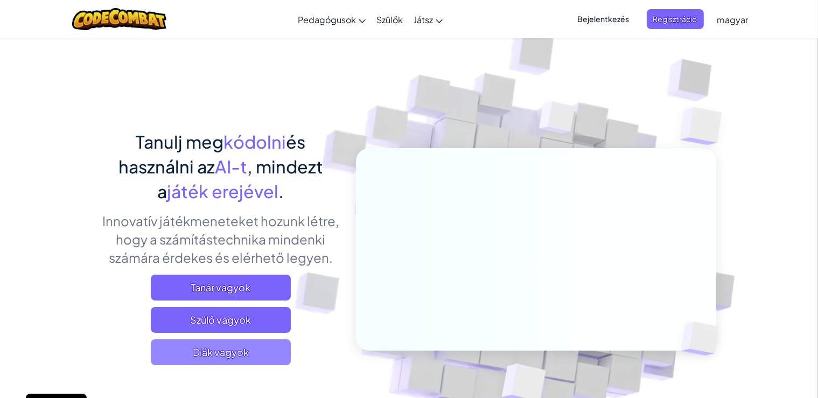
click at [219, 358] on span "Diák vagyok" at bounding box center [221, 352] width 140 height 26
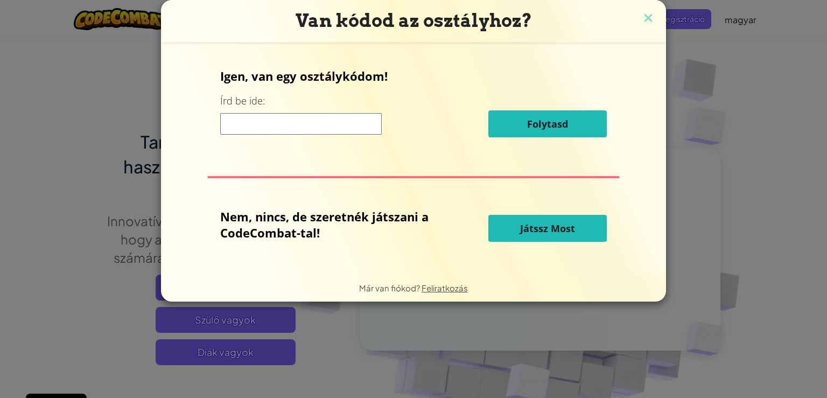
click at [544, 211] on div "Nem, nincs, de szeretnék játszani a CodeCombat-tal! Játssz Most" at bounding box center [413, 228] width 387 height 40
click at [548, 223] on span "Játssz Most" at bounding box center [547, 228] width 55 height 13
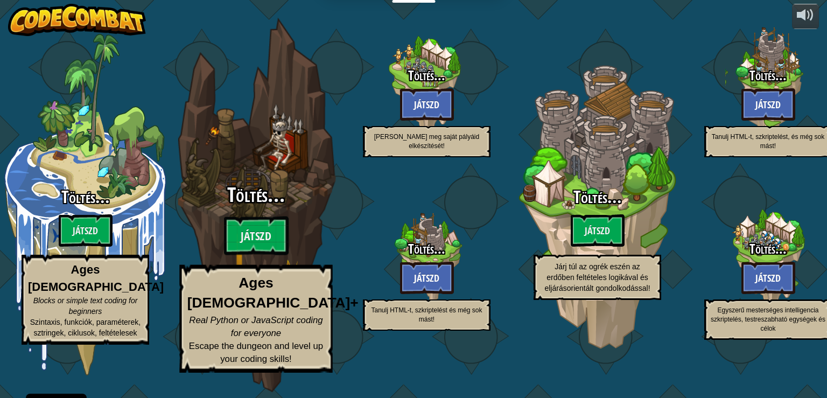
select select "hu"
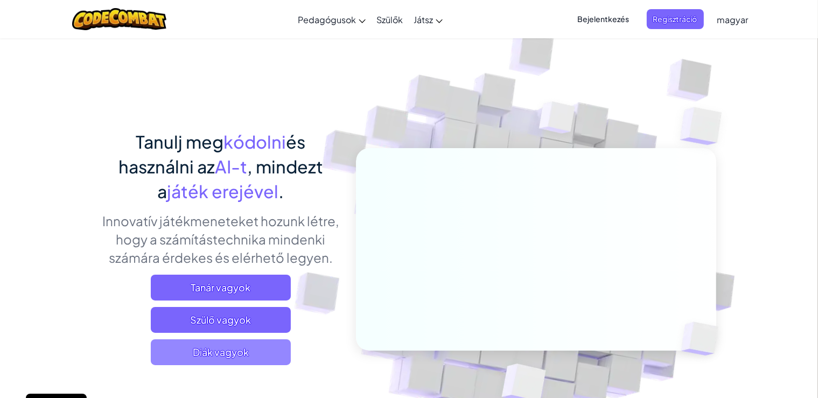
click at [240, 353] on span "Diák vagyok" at bounding box center [221, 352] width 140 height 26
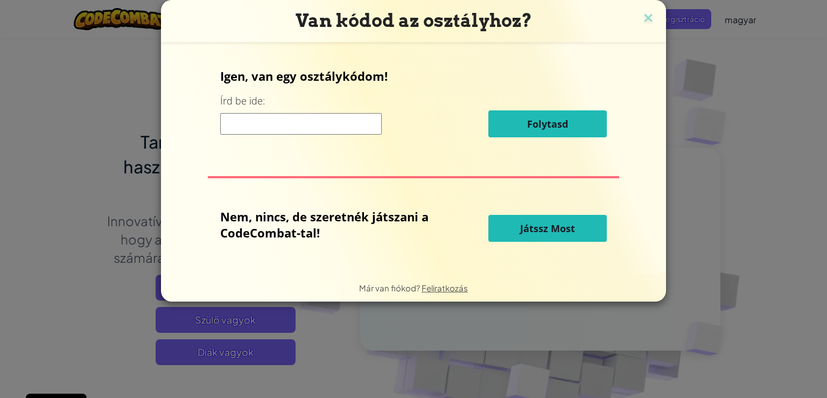
click at [289, 119] on input at bounding box center [301, 124] width 162 height 22
click at [643, 23] on img at bounding box center [648, 19] width 14 height 16
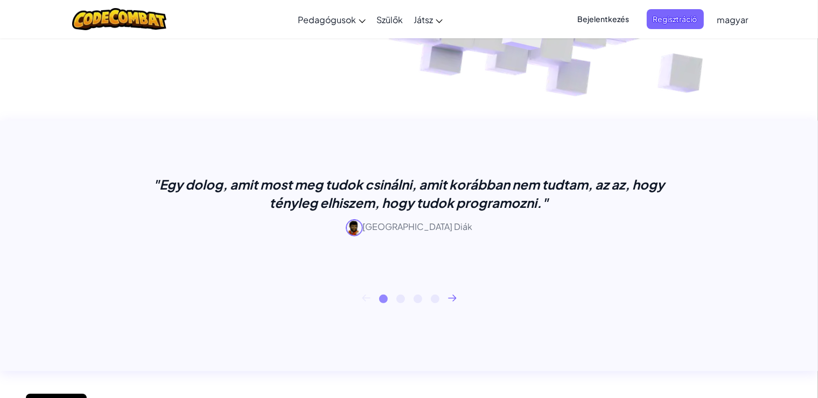
scroll to position [398, 0]
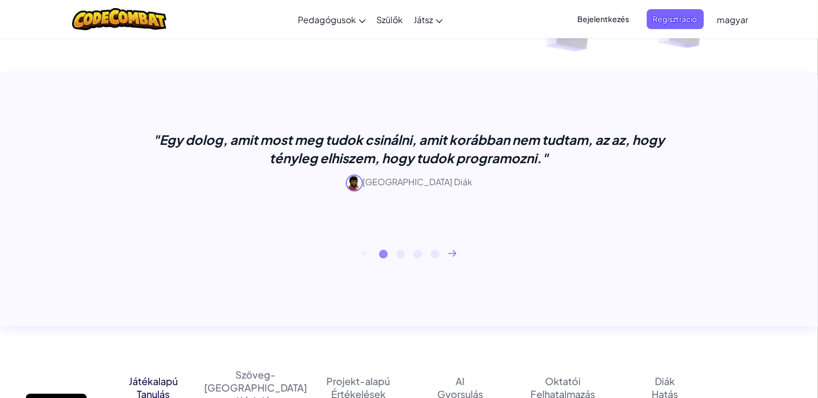
click at [459, 251] on div "1 2 3 4" at bounding box center [409, 254] width 614 height 9
click at [453, 252] on icon at bounding box center [452, 253] width 9 height 7
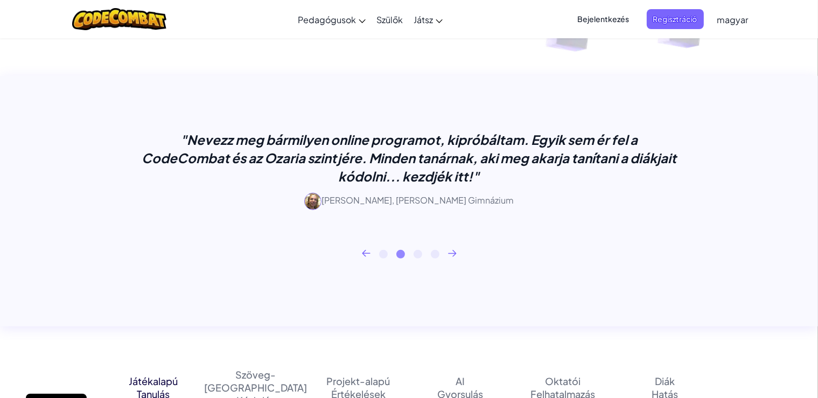
click at [455, 254] on icon at bounding box center [453, 253] width 8 height 6
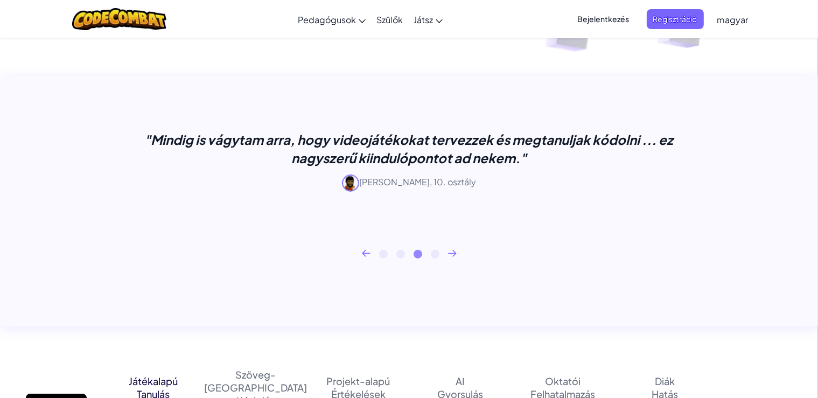
click at [455, 254] on icon at bounding box center [453, 253] width 8 height 6
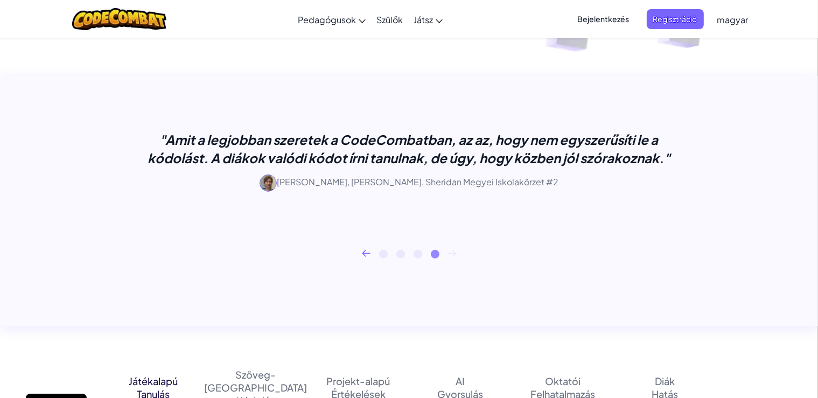
click at [455, 254] on icon at bounding box center [453, 253] width 8 height 6
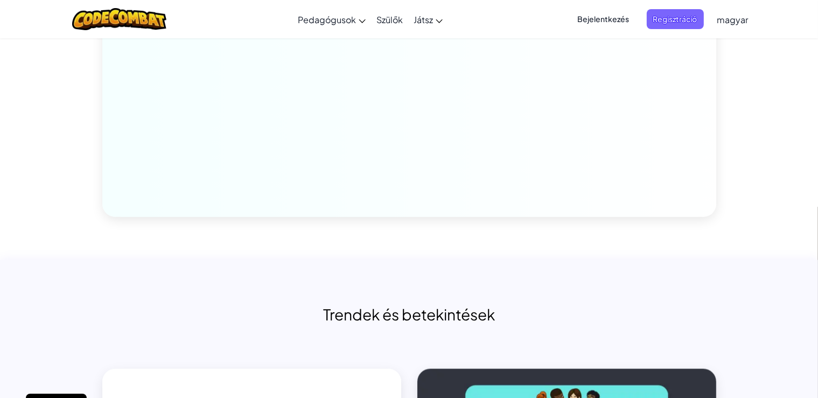
scroll to position [5630, 0]
